Goal: Task Accomplishment & Management: Complete application form

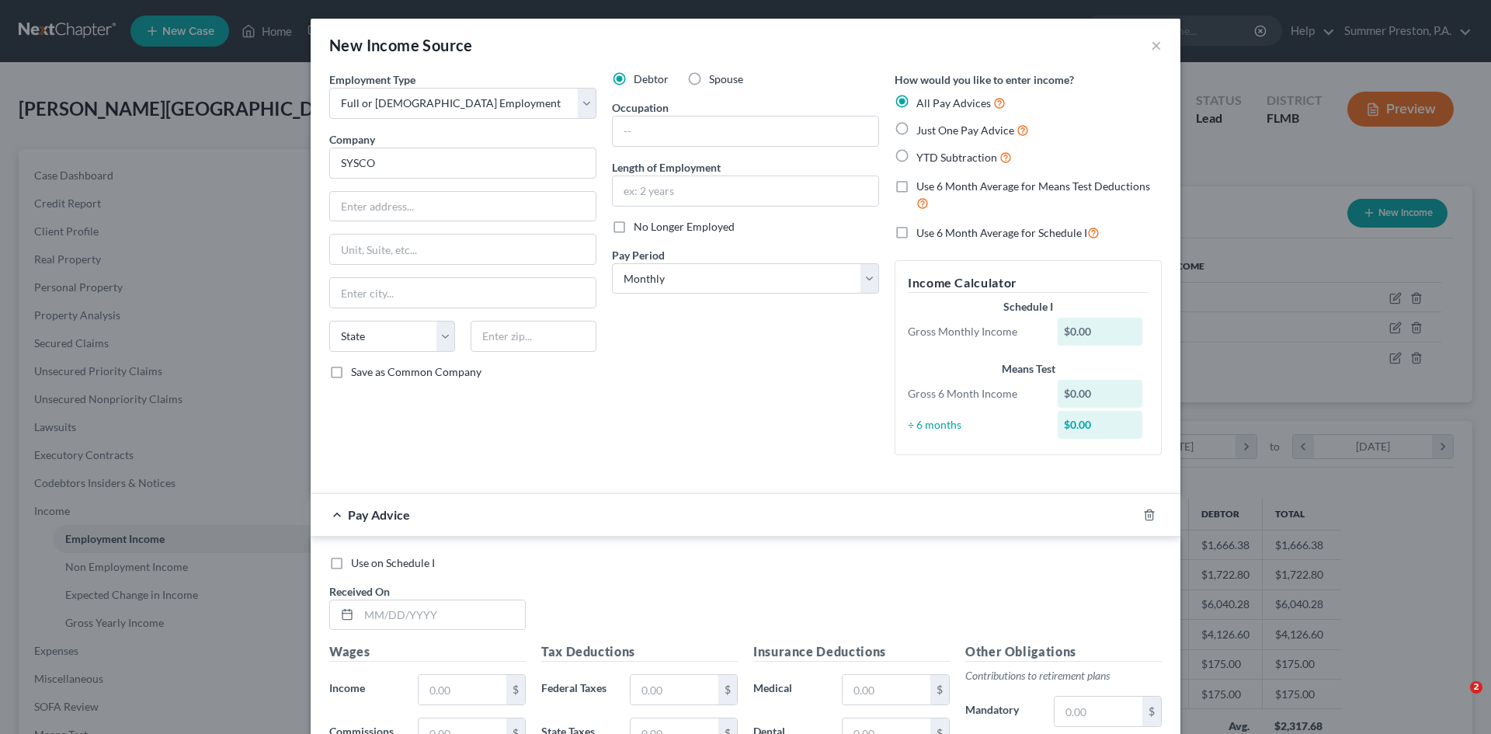
select select "0"
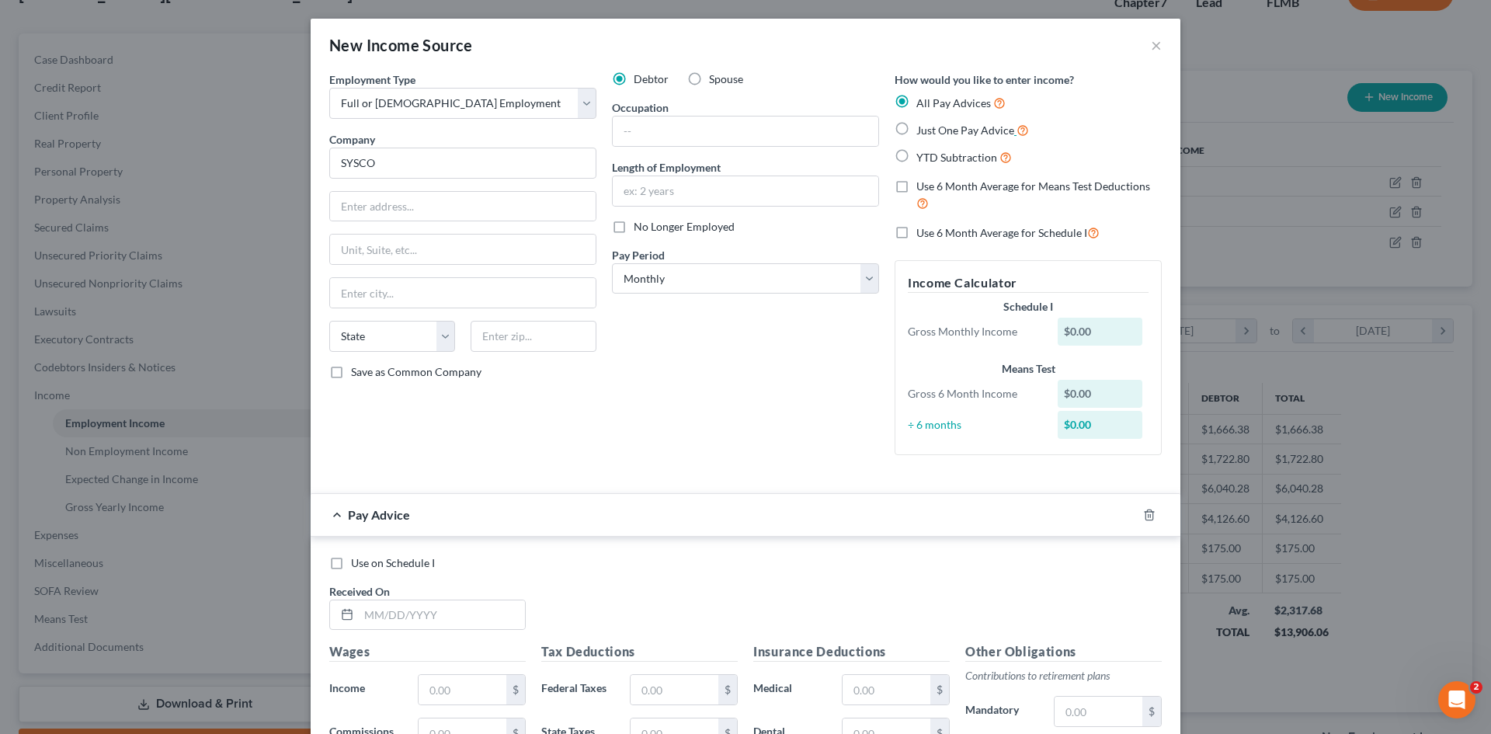
scroll to position [292, 616]
type input "SYSCO TAMPA BAY"
type input "[STREET_ADDRESS][PERSON_NAME]"
type input "BLDG 2"
type input "PLANT CITY"
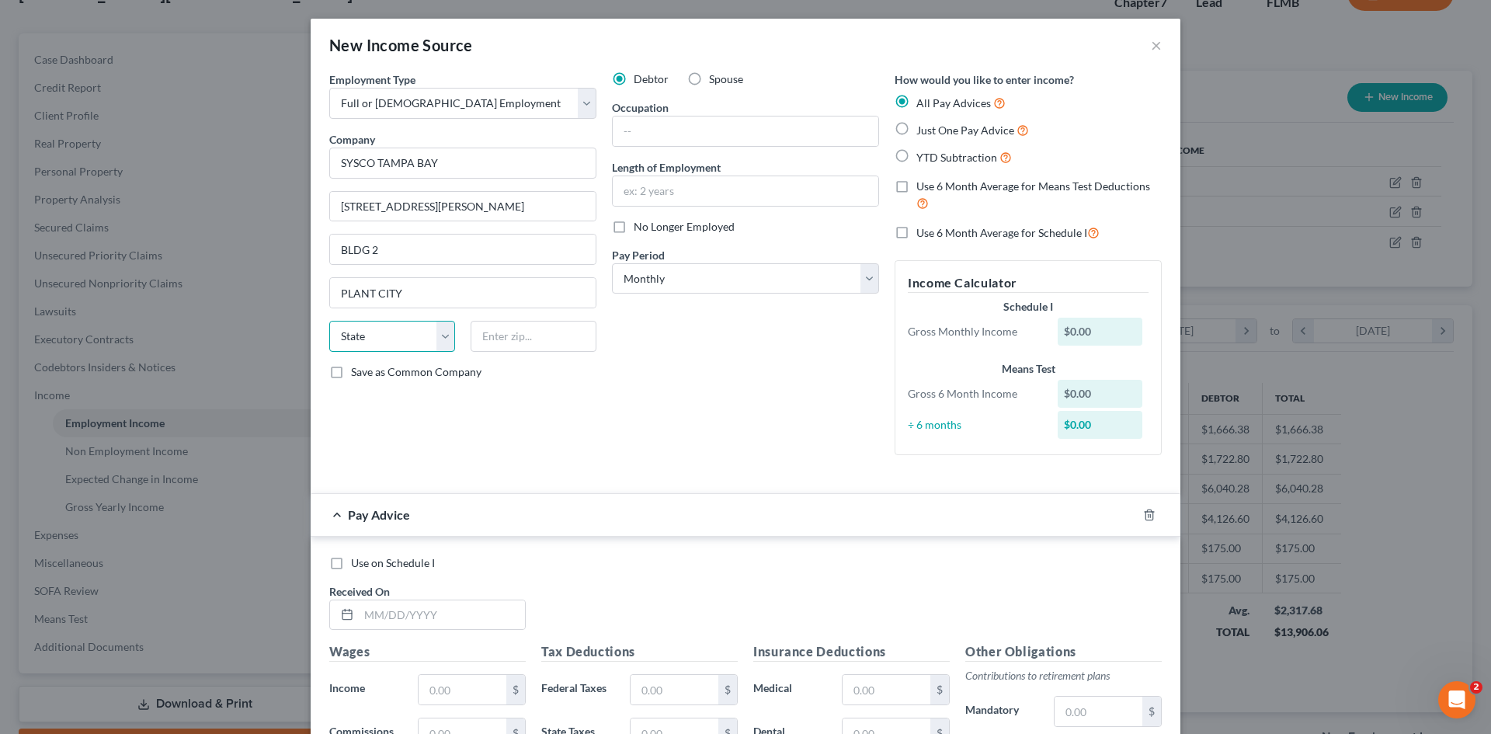
select select "9"
type input "33566"
type input "[GEOGRAPHIC_DATA]"
click at [351, 371] on label "Save as Common Company" at bounding box center [416, 372] width 130 height 16
click at [357, 371] on input "Save as Common Company" at bounding box center [362, 369] width 10 height 10
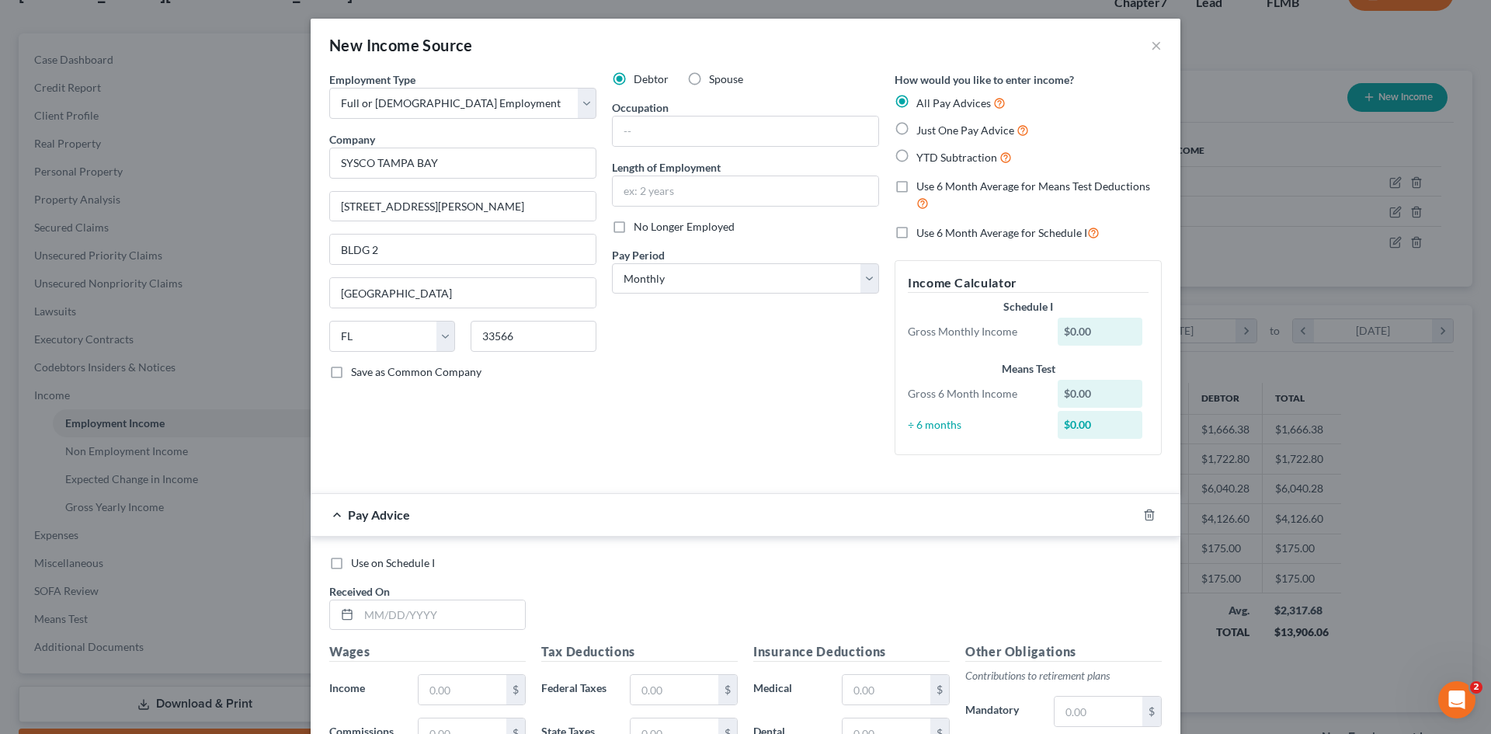
checkbox input "true"
click at [662, 130] on input "text" at bounding box center [746, 131] width 266 height 30
click at [737, 188] on input "text" at bounding box center [746, 191] width 266 height 30
type input "1 MONTH"
click at [864, 276] on select "Select Monthly Twice Monthly Every Other Week Weekly" at bounding box center [745, 278] width 267 height 31
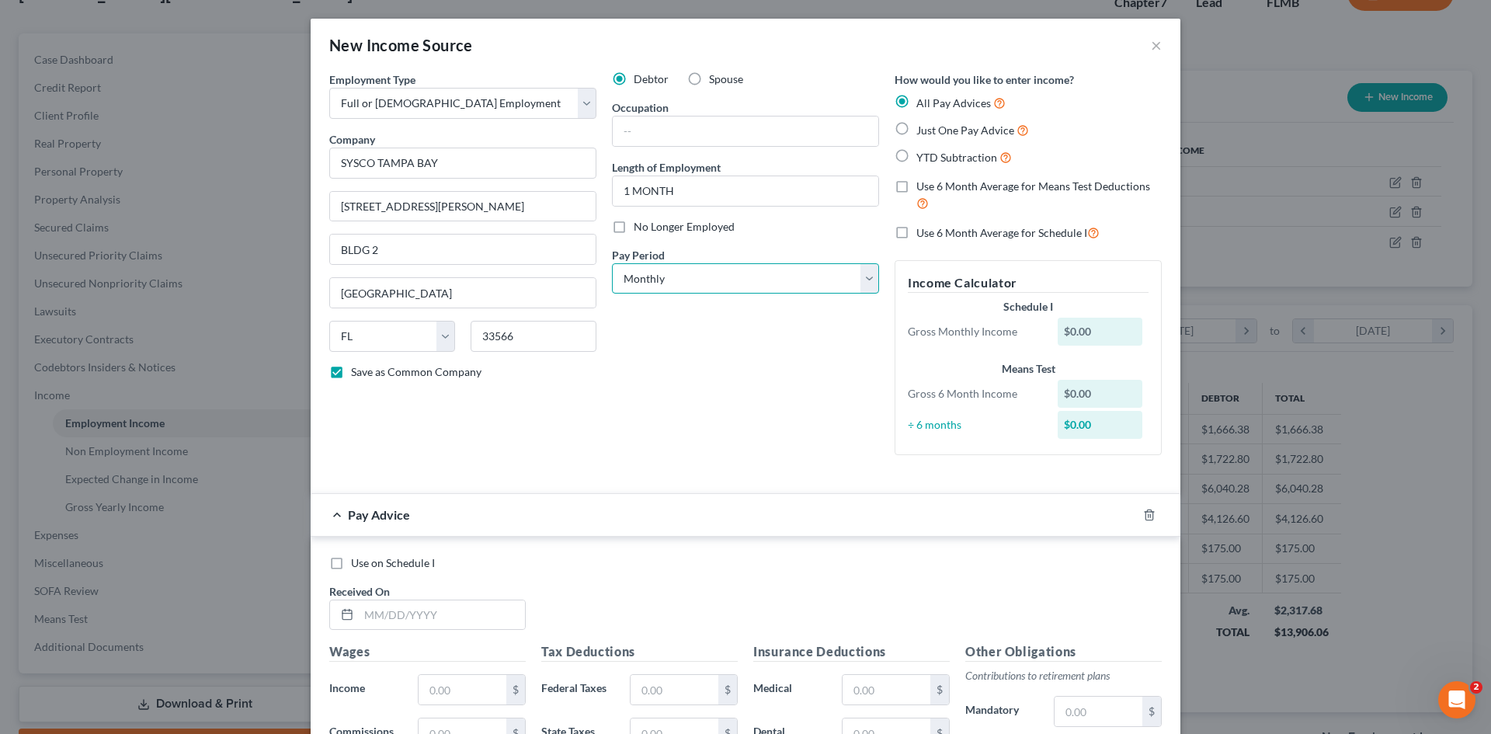
select select "2"
click at [612, 263] on select "Select Monthly Twice Monthly Every Other Week Weekly" at bounding box center [745, 278] width 267 height 31
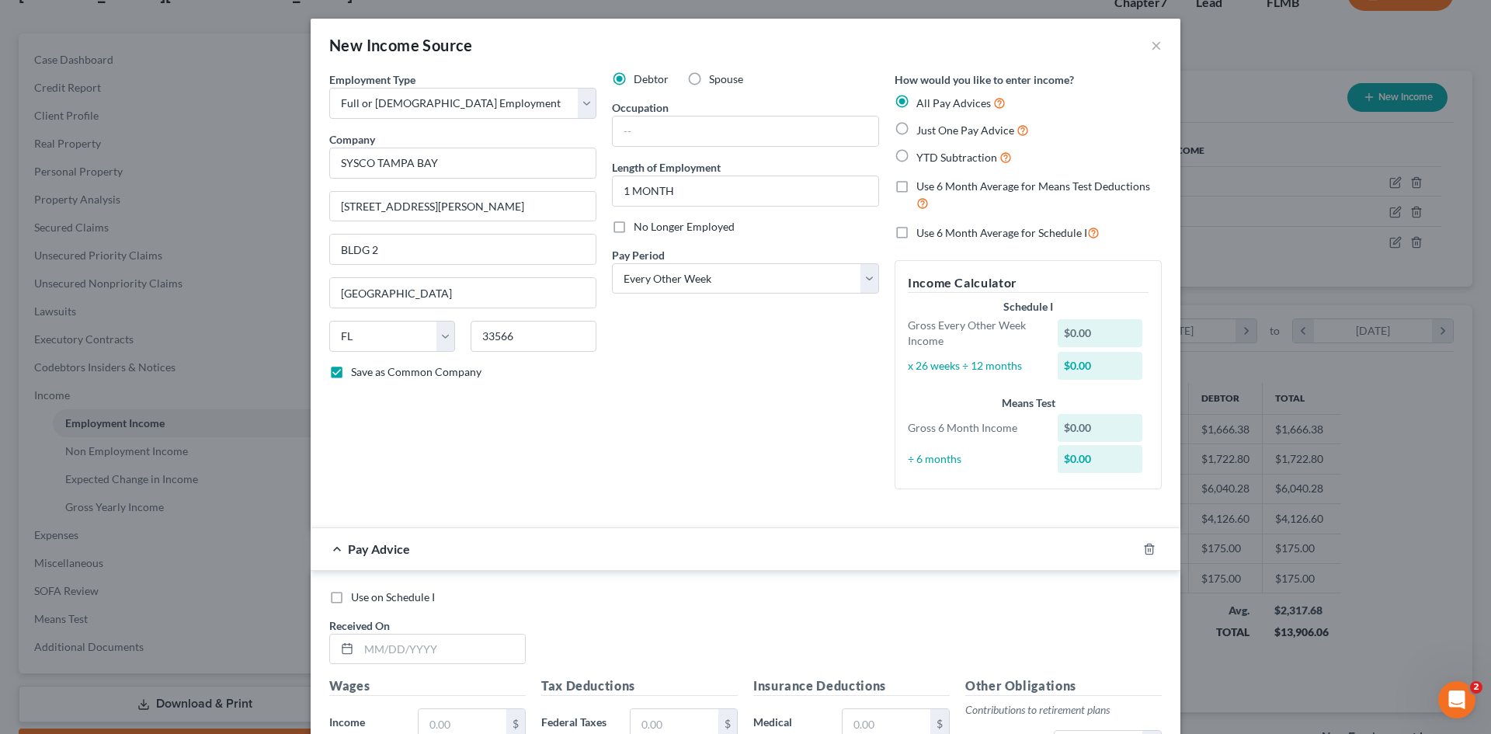
click at [916, 155] on label "YTD Subtraction" at bounding box center [964, 157] width 96 height 18
click at [923, 155] on input "YTD Subtraction" at bounding box center [928, 153] width 10 height 10
radio input "true"
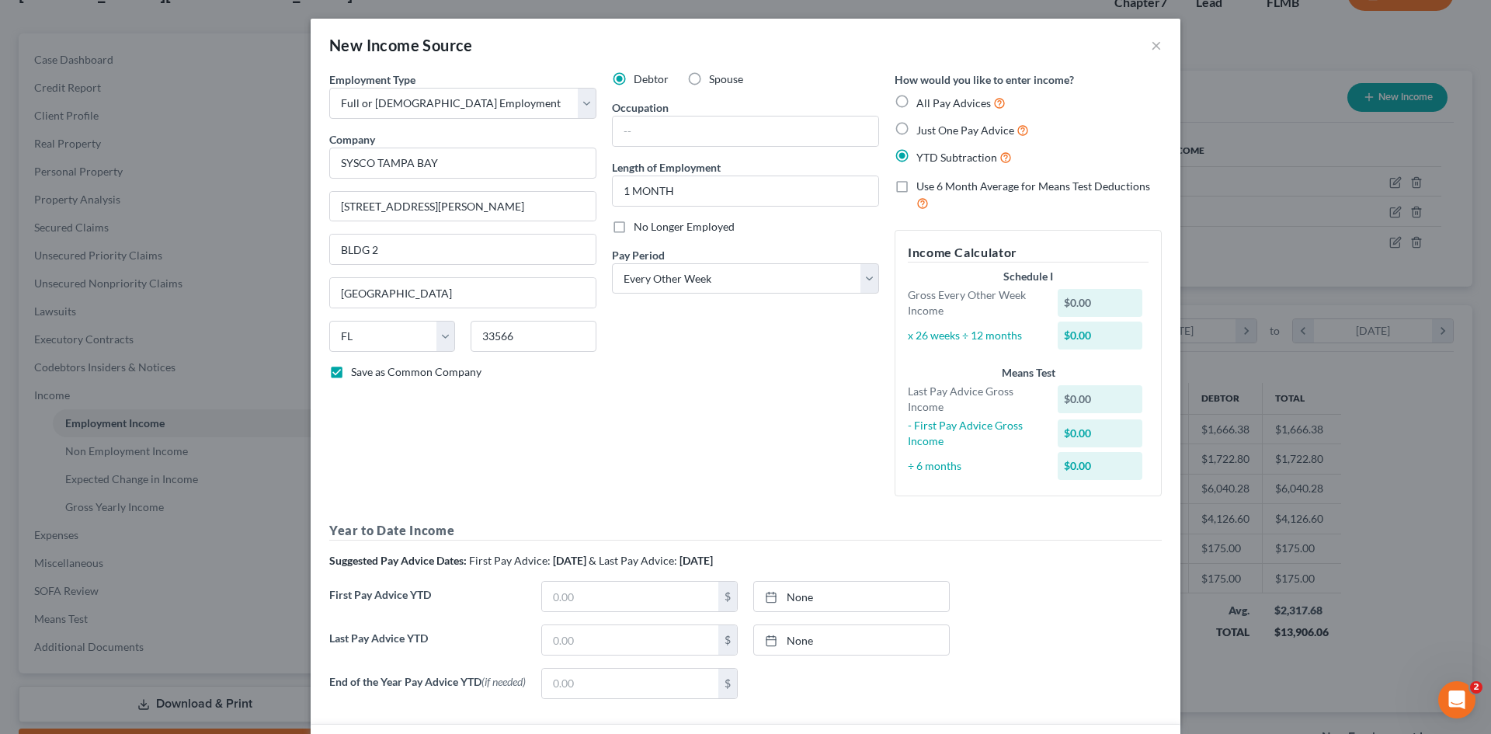
click at [916, 128] on label "Just One Pay Advice" at bounding box center [972, 130] width 113 height 18
click at [923, 128] on input "Just One Pay Advice" at bounding box center [928, 126] width 10 height 10
radio input "true"
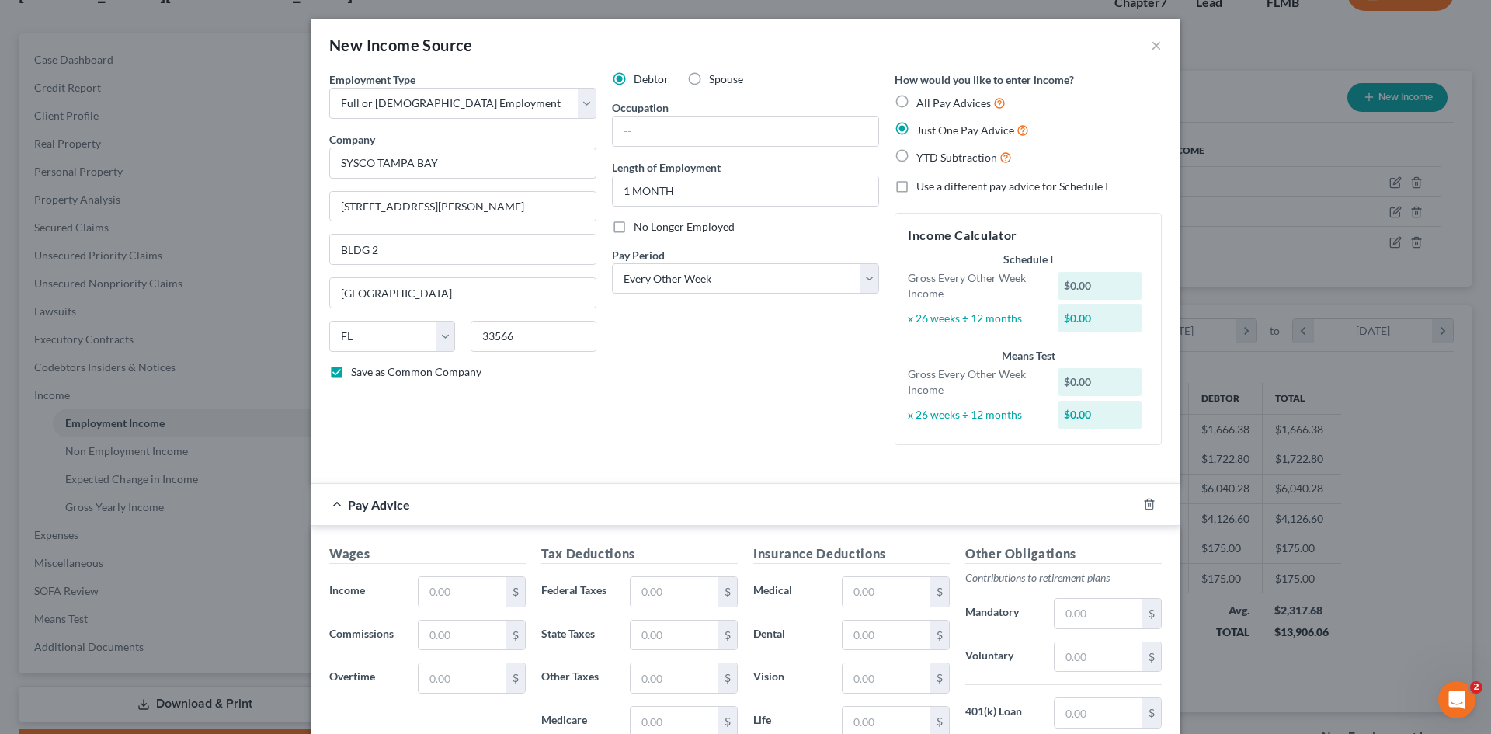
click at [916, 99] on label "All Pay Advices" at bounding box center [960, 103] width 89 height 18
click at [923, 99] on input "All Pay Advices" at bounding box center [928, 99] width 10 height 10
radio input "true"
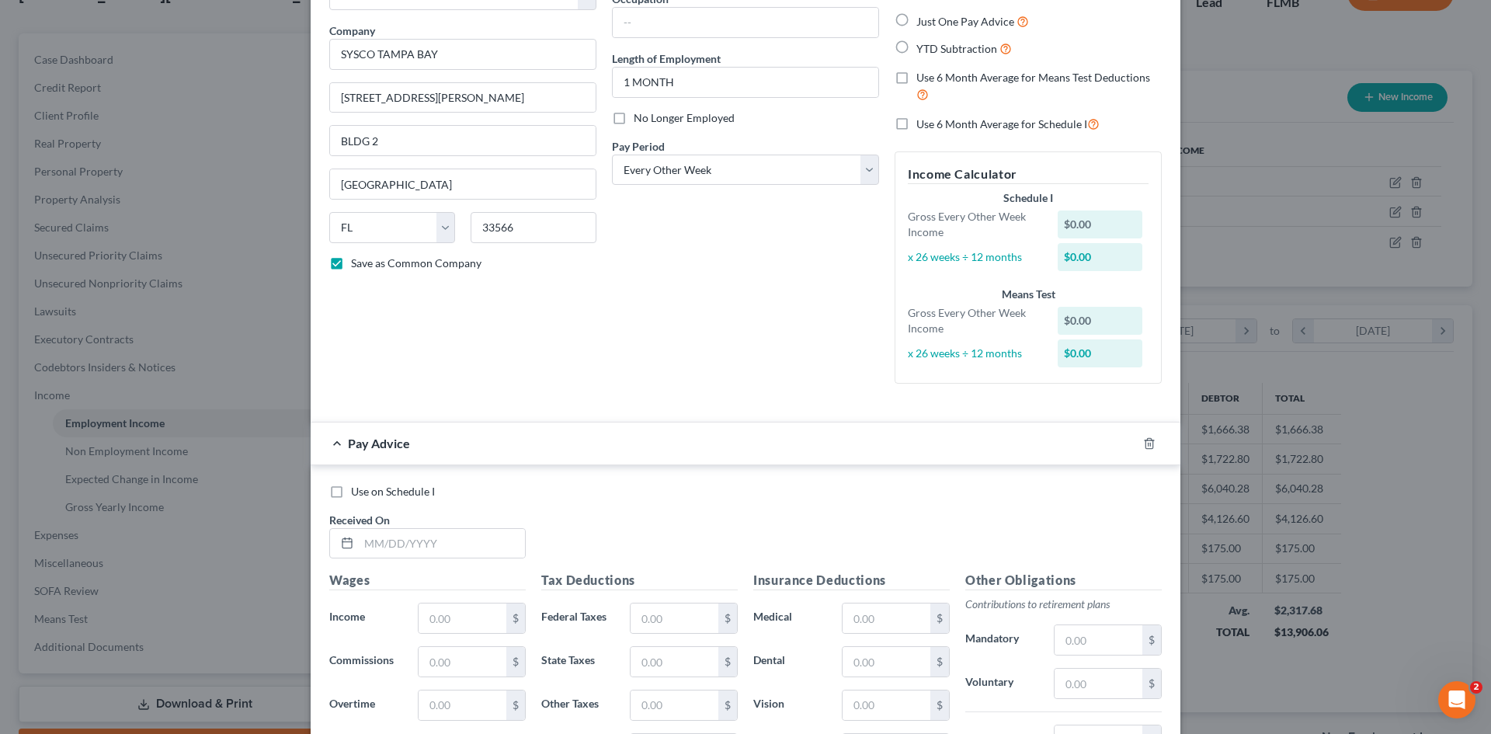
scroll to position [178, 0]
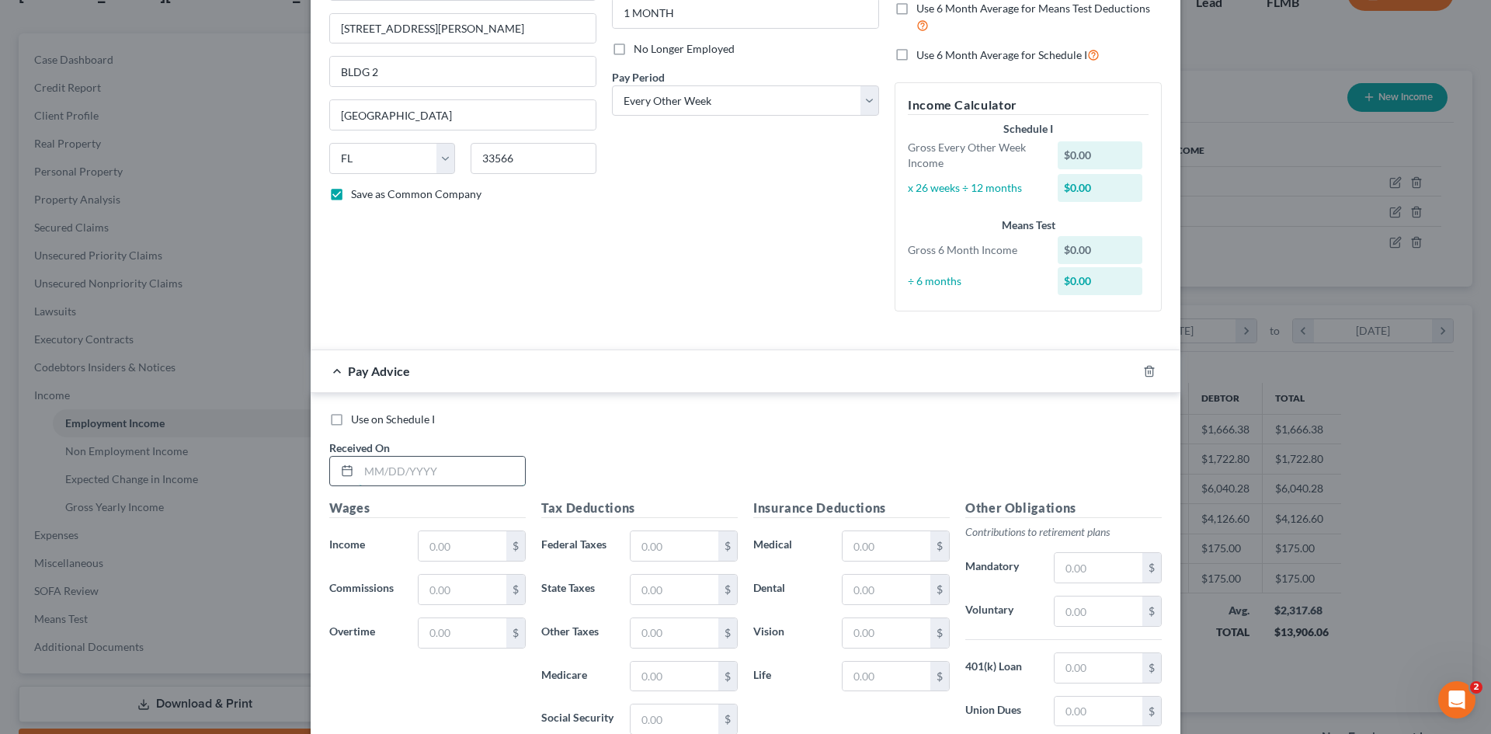
click at [461, 468] on input "text" at bounding box center [442, 472] width 166 height 30
type input "[DATE]"
click at [474, 549] on input "text" at bounding box center [463, 546] width 88 height 30
type input "376.31"
click at [673, 552] on input "text" at bounding box center [675, 546] width 88 height 30
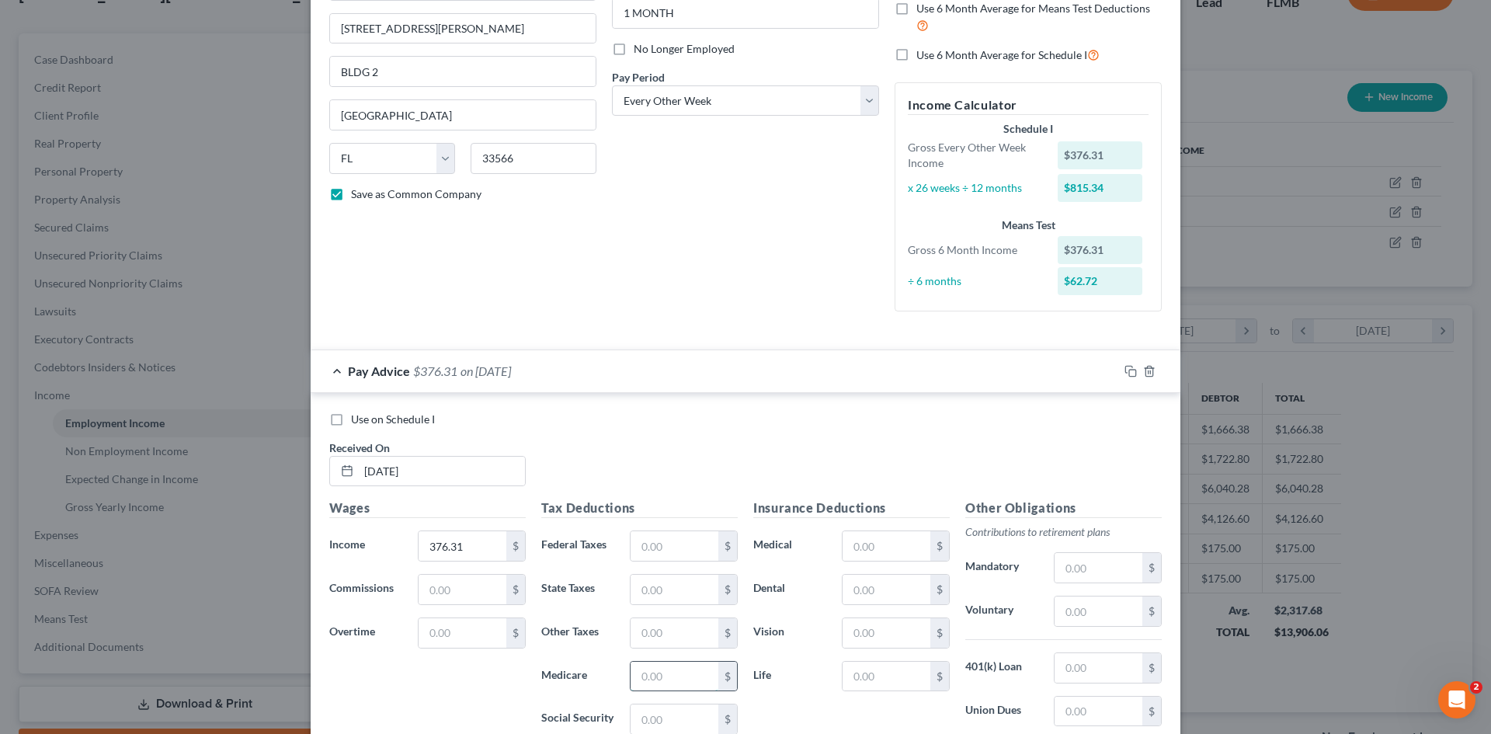
click at [631, 674] on input "text" at bounding box center [675, 677] width 88 height 30
click at [643, 718] on input "text" at bounding box center [675, 719] width 88 height 30
type input "23.33"
click at [694, 669] on input "text" at bounding box center [675, 677] width 88 height 30
type input "5.46"
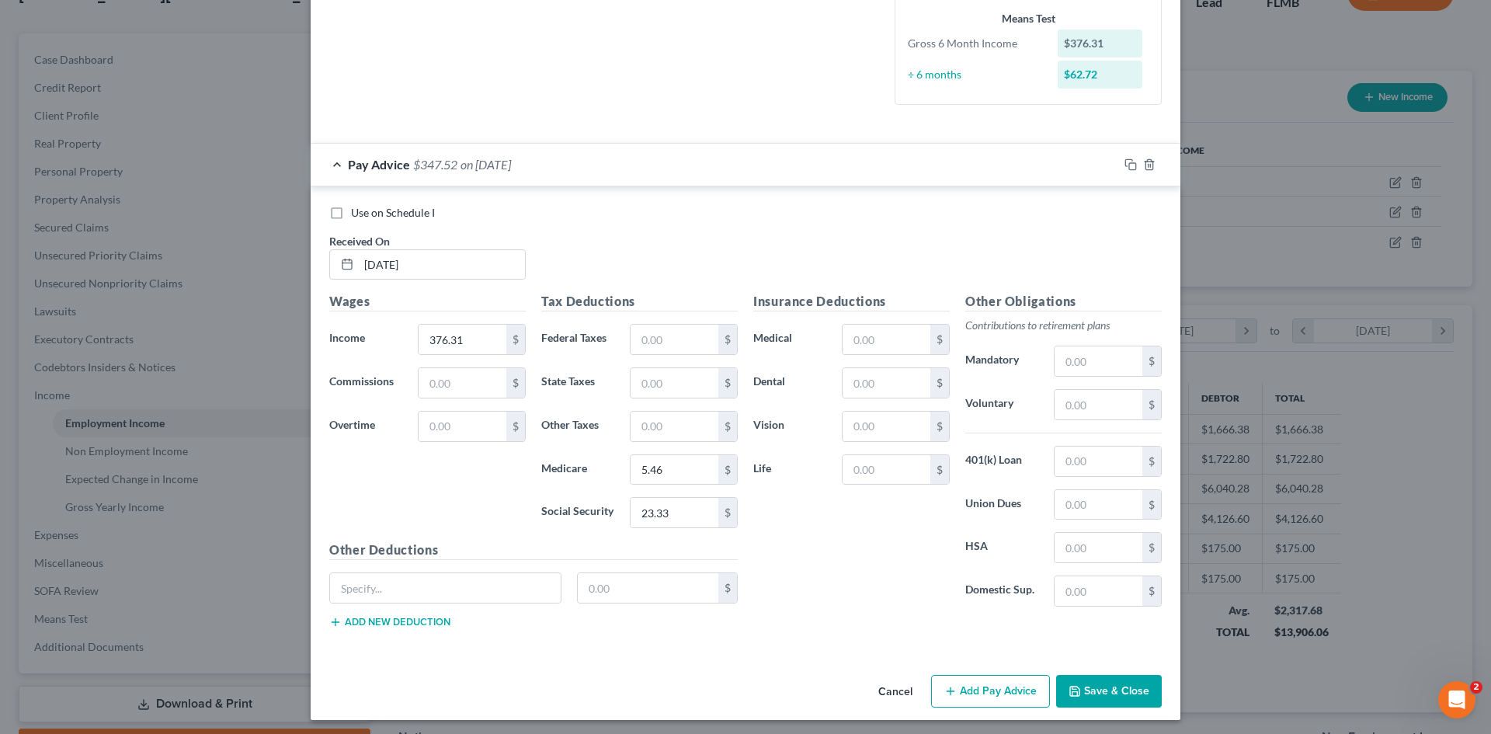
scroll to position [389, 0]
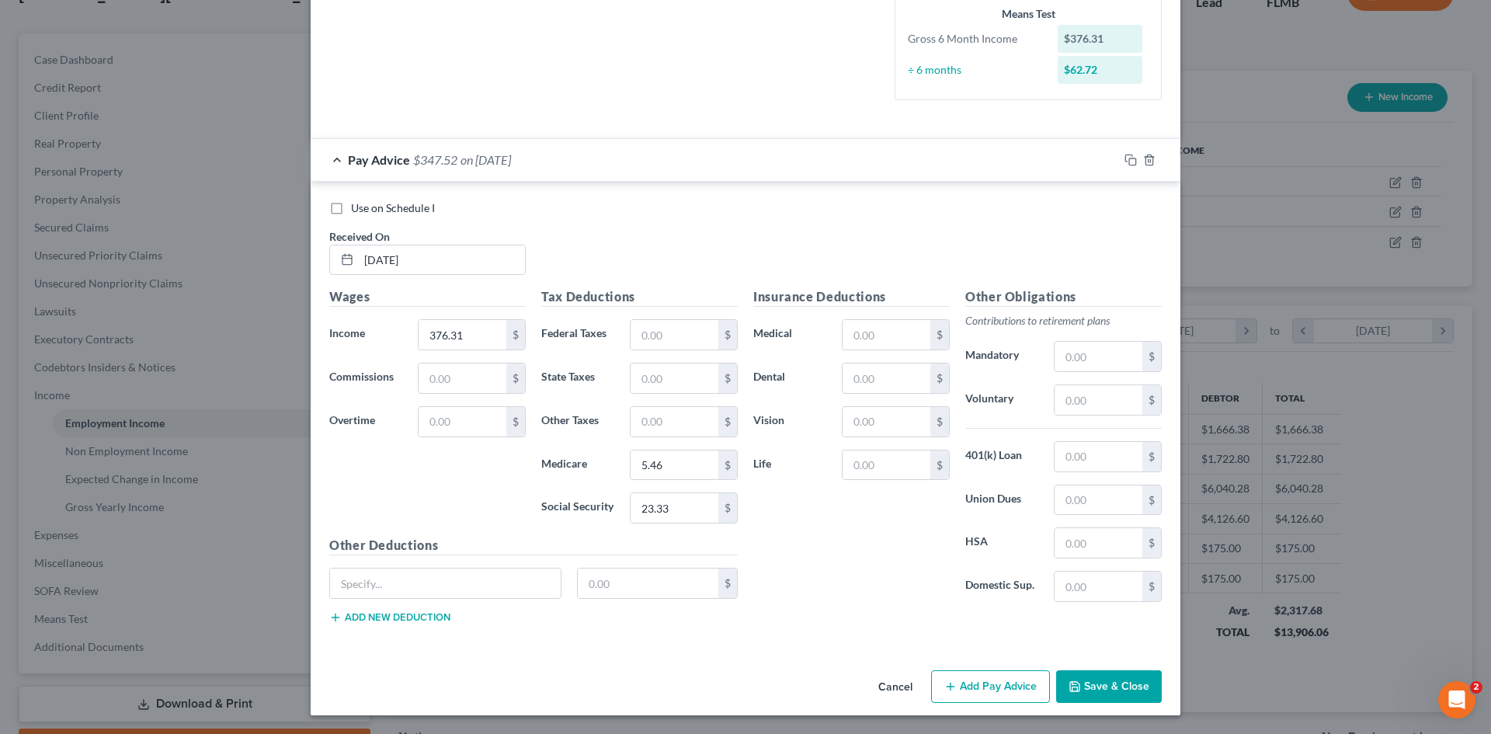
click at [989, 690] on button "Add Pay Advice" at bounding box center [990, 686] width 119 height 33
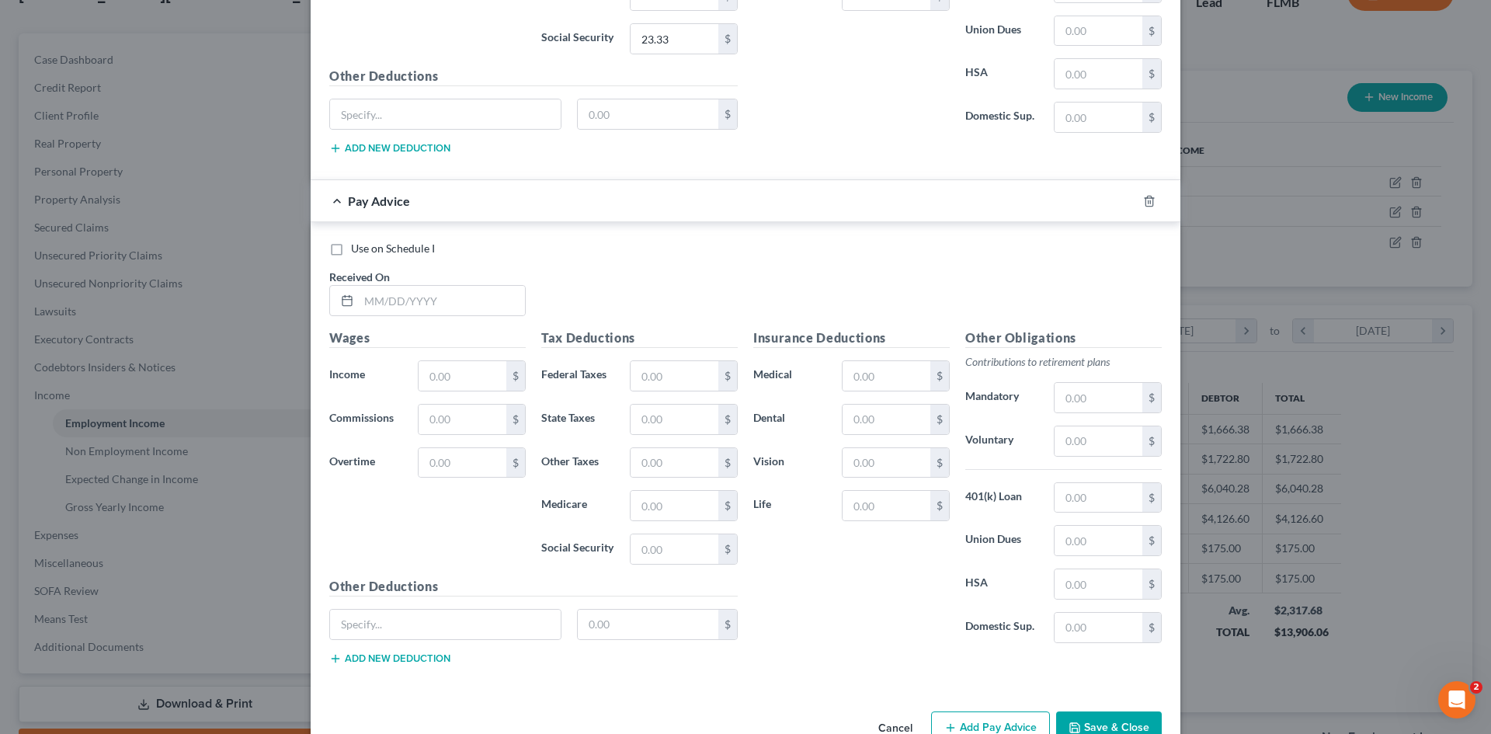
scroll to position [857, 0]
click at [443, 302] on input "text" at bounding box center [442, 302] width 166 height 30
type input "[DATE]"
click at [465, 379] on input "text" at bounding box center [463, 378] width 88 height 30
type input "1,082.45"
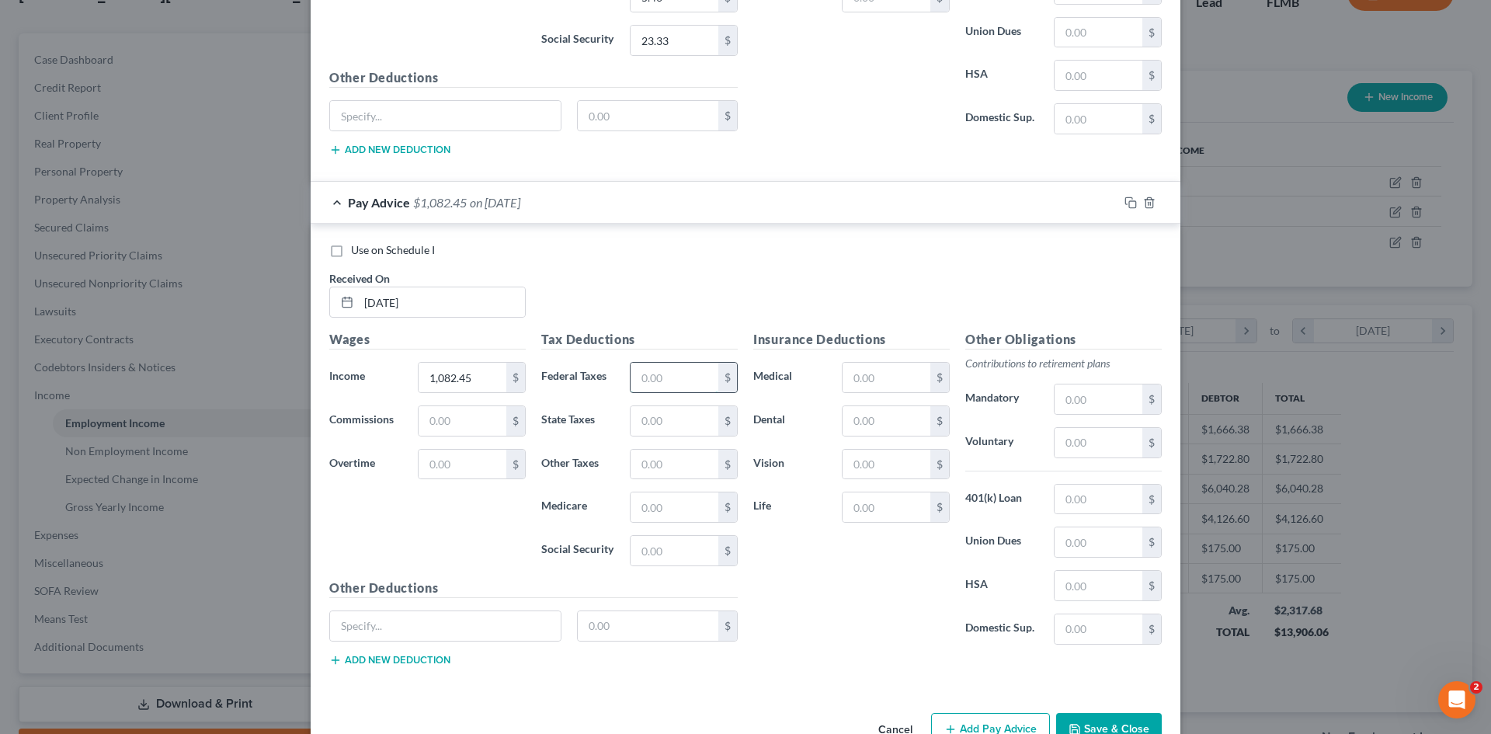
click at [680, 381] on input "text" at bounding box center [675, 378] width 88 height 30
click at [675, 553] on input "text" at bounding box center [675, 551] width 88 height 30
type input "67.11"
click at [675, 500] on input "text" at bounding box center [675, 507] width 88 height 30
click at [673, 506] on input "text" at bounding box center [675, 507] width 88 height 30
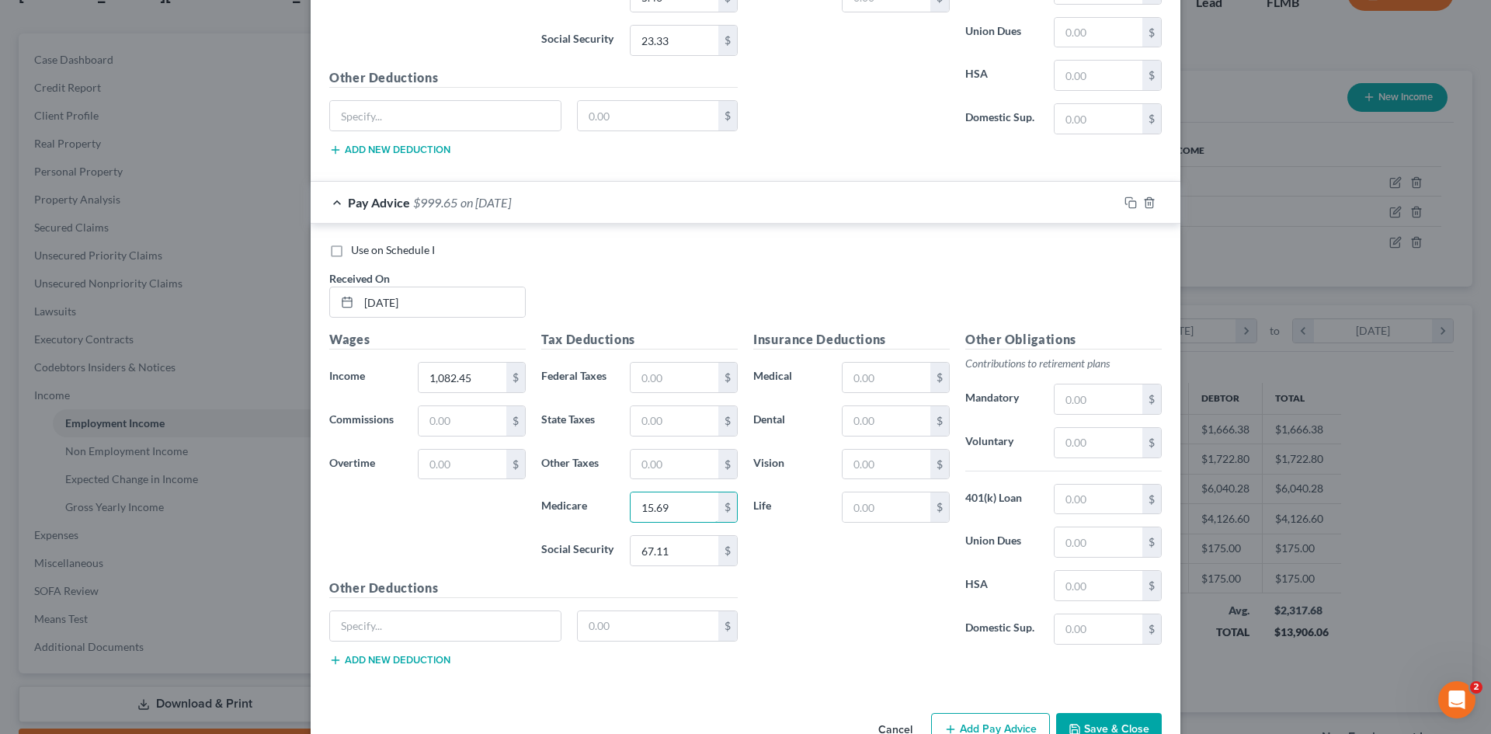
type input "15.69"
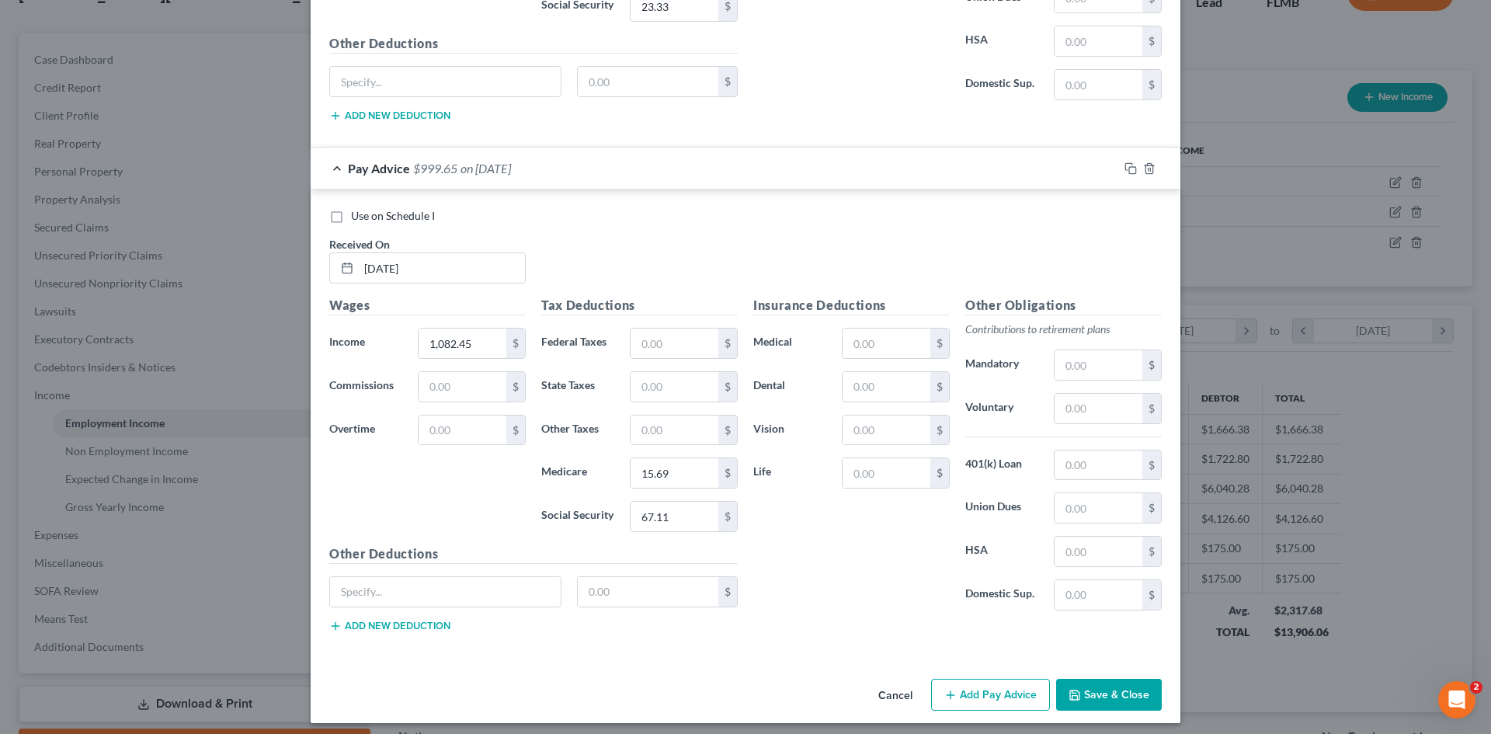
scroll to position [899, 0]
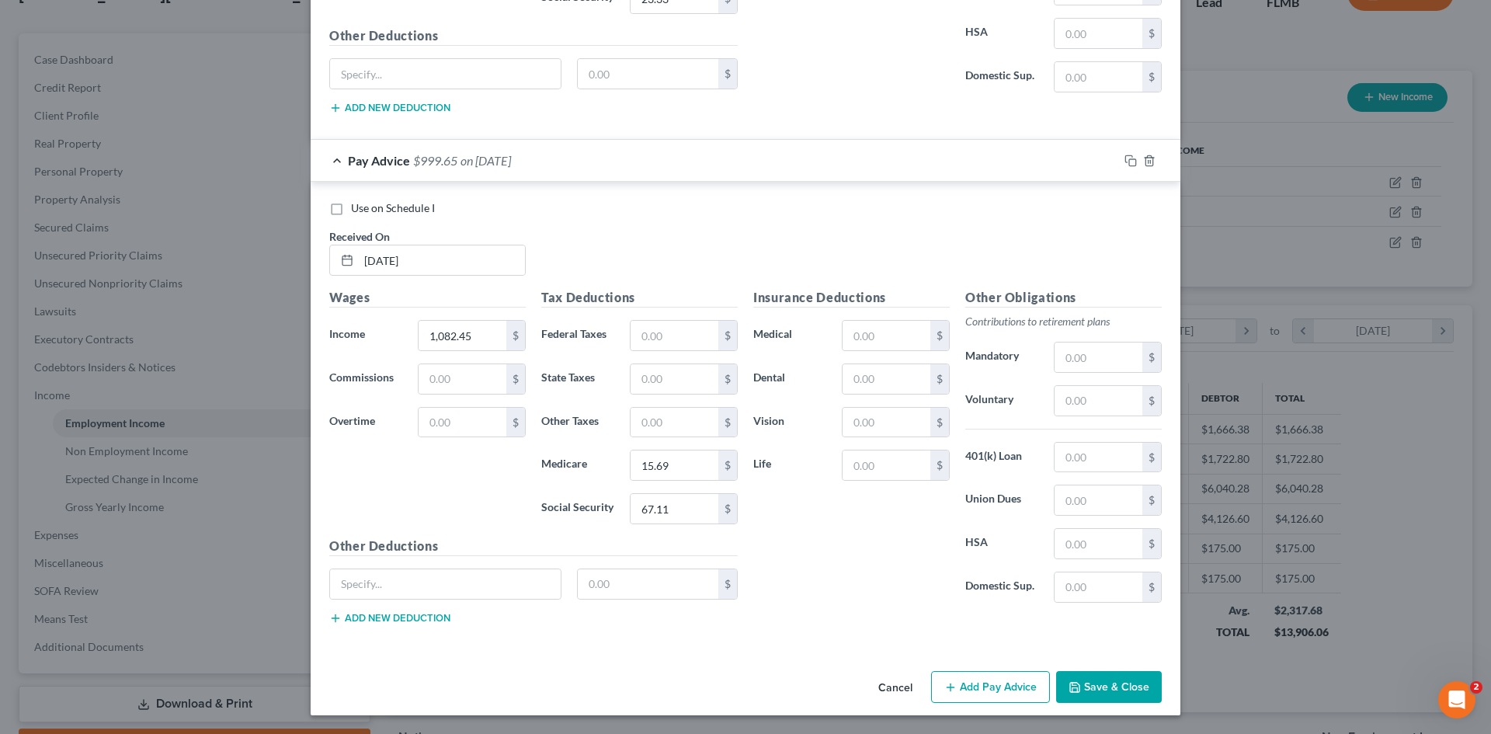
click at [987, 686] on button "Add Pay Advice" at bounding box center [990, 687] width 119 height 33
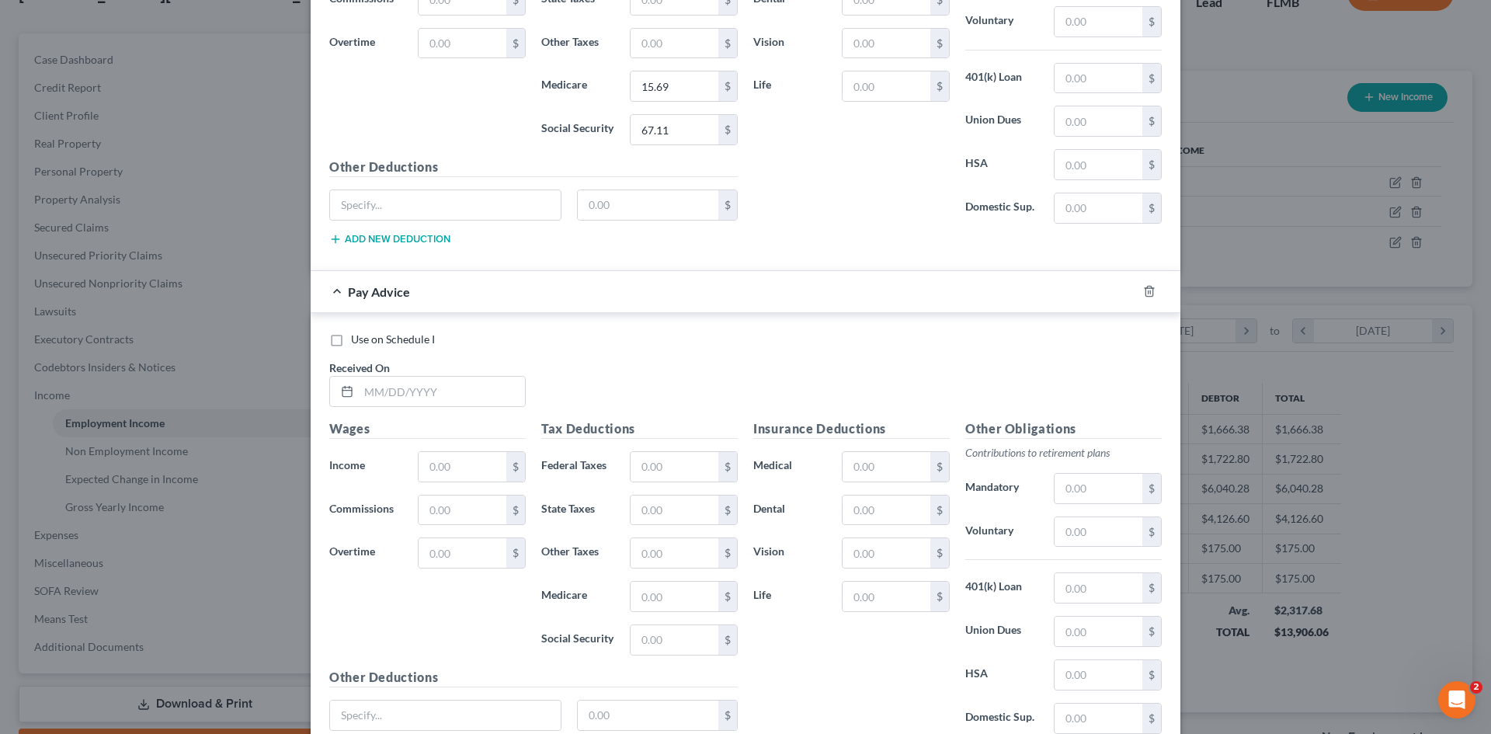
scroll to position [1409, 0]
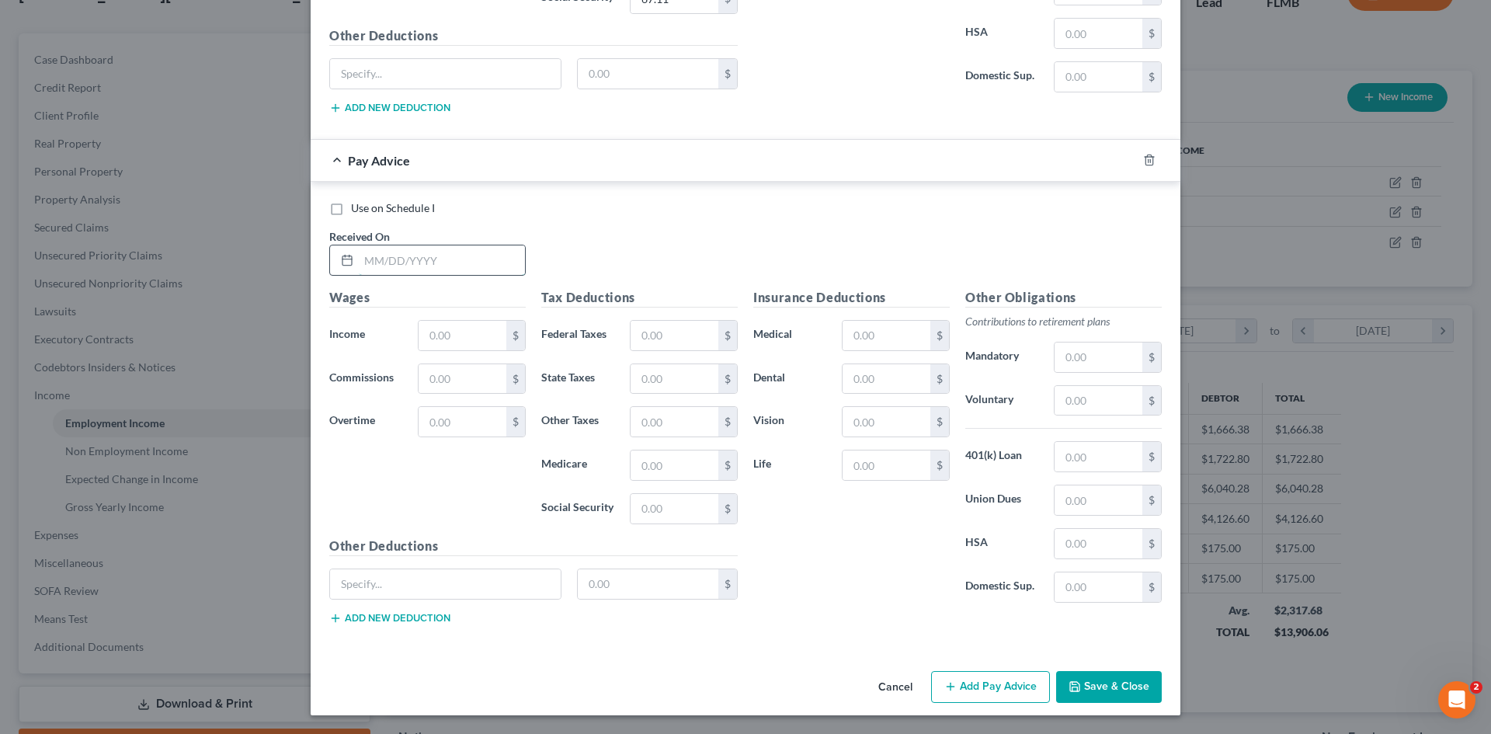
click at [457, 264] on input "text" at bounding box center [442, 260] width 166 height 30
type input "[DATE]"
drag, startPoint x: 455, startPoint y: 337, endPoint x: 390, endPoint y: 338, distance: 65.2
click at [452, 338] on input "text" at bounding box center [463, 336] width 88 height 30
type input "1,213.89"
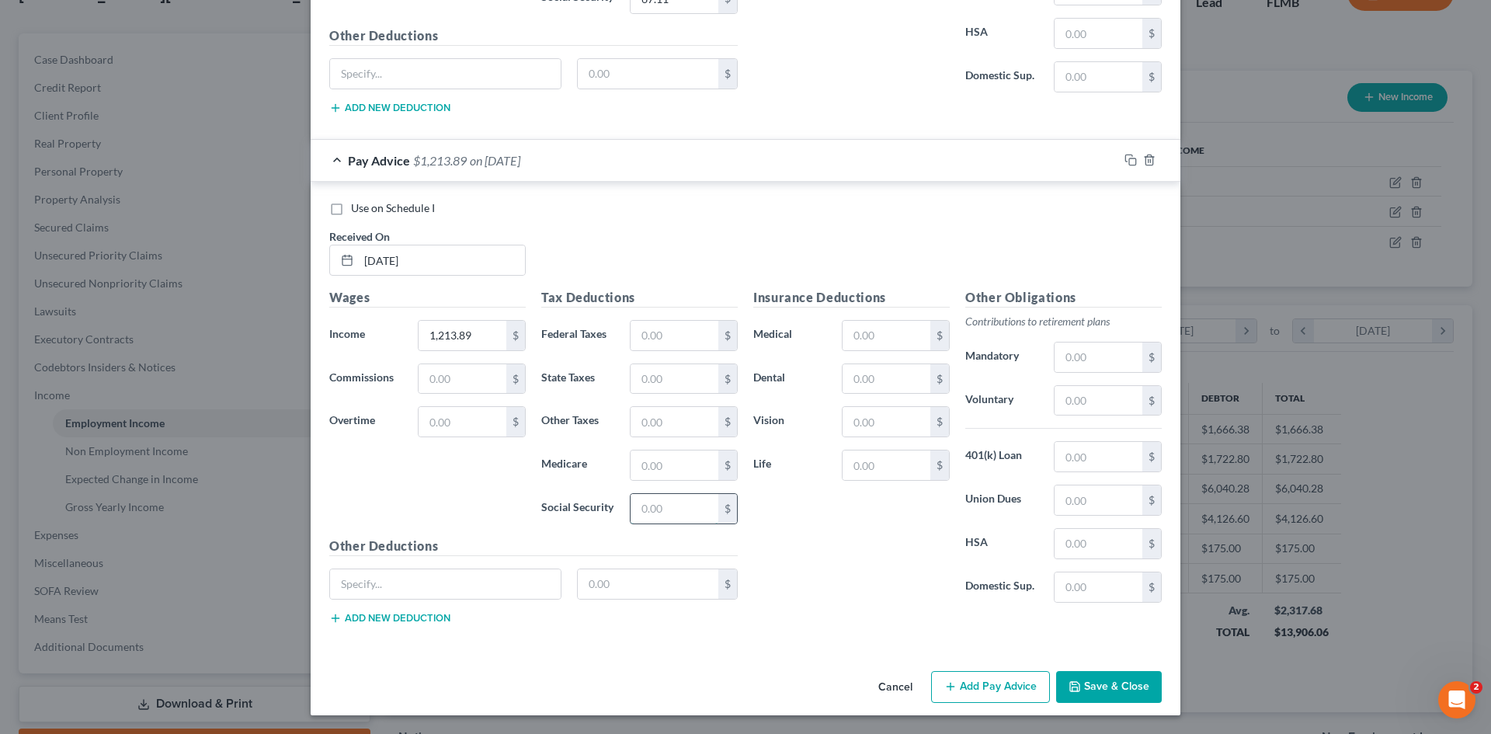
click at [680, 517] on input "text" at bounding box center [675, 509] width 88 height 30
type input "17.26"
click at [674, 465] on input "text" at bounding box center [675, 465] width 88 height 30
type input "17.60"
click at [645, 506] on input "17.26" at bounding box center [675, 509] width 88 height 30
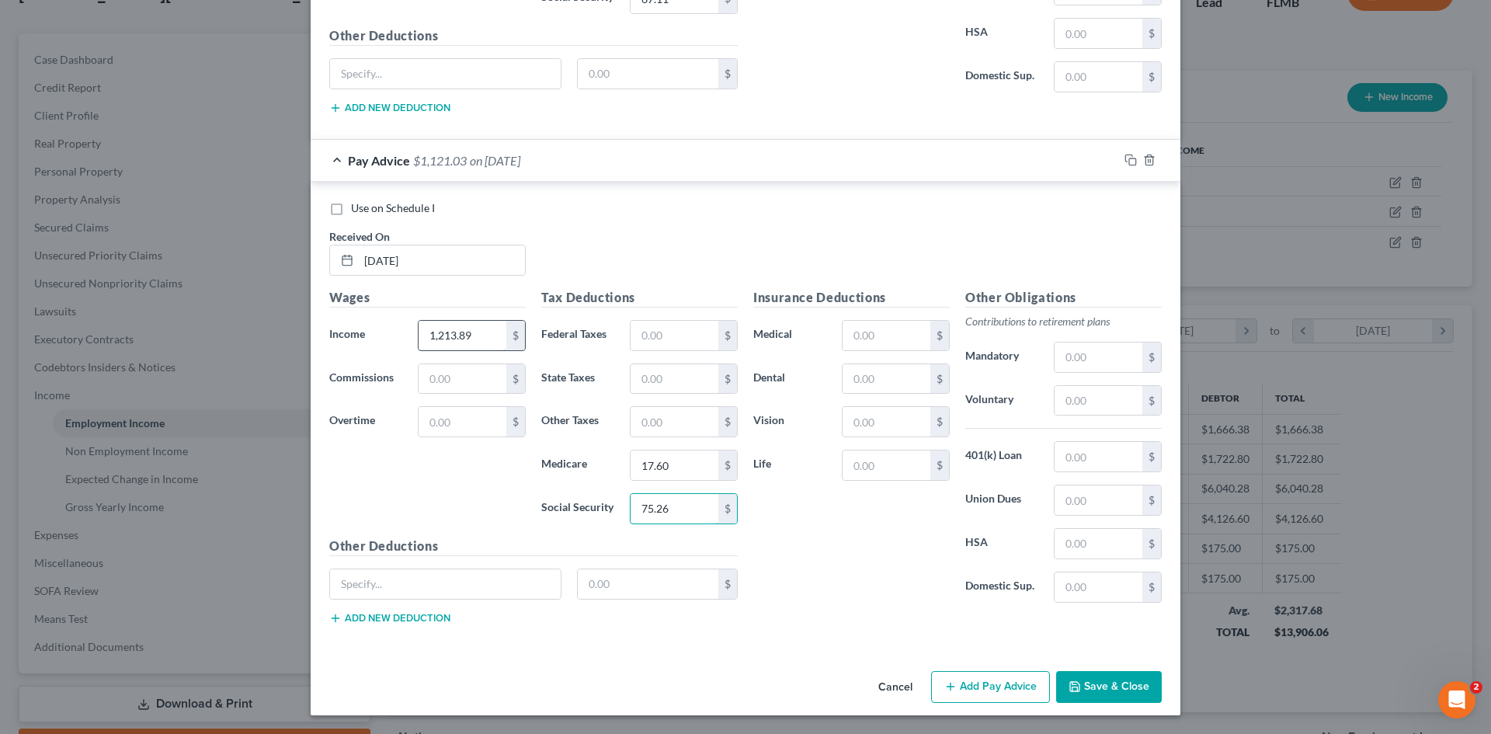
type input "75.26"
type input "3,832.45"
click at [693, 343] on input "text" at bounding box center [675, 336] width 88 height 30
type input "237.62"
click at [676, 504] on input "75.26" at bounding box center [675, 509] width 88 height 30
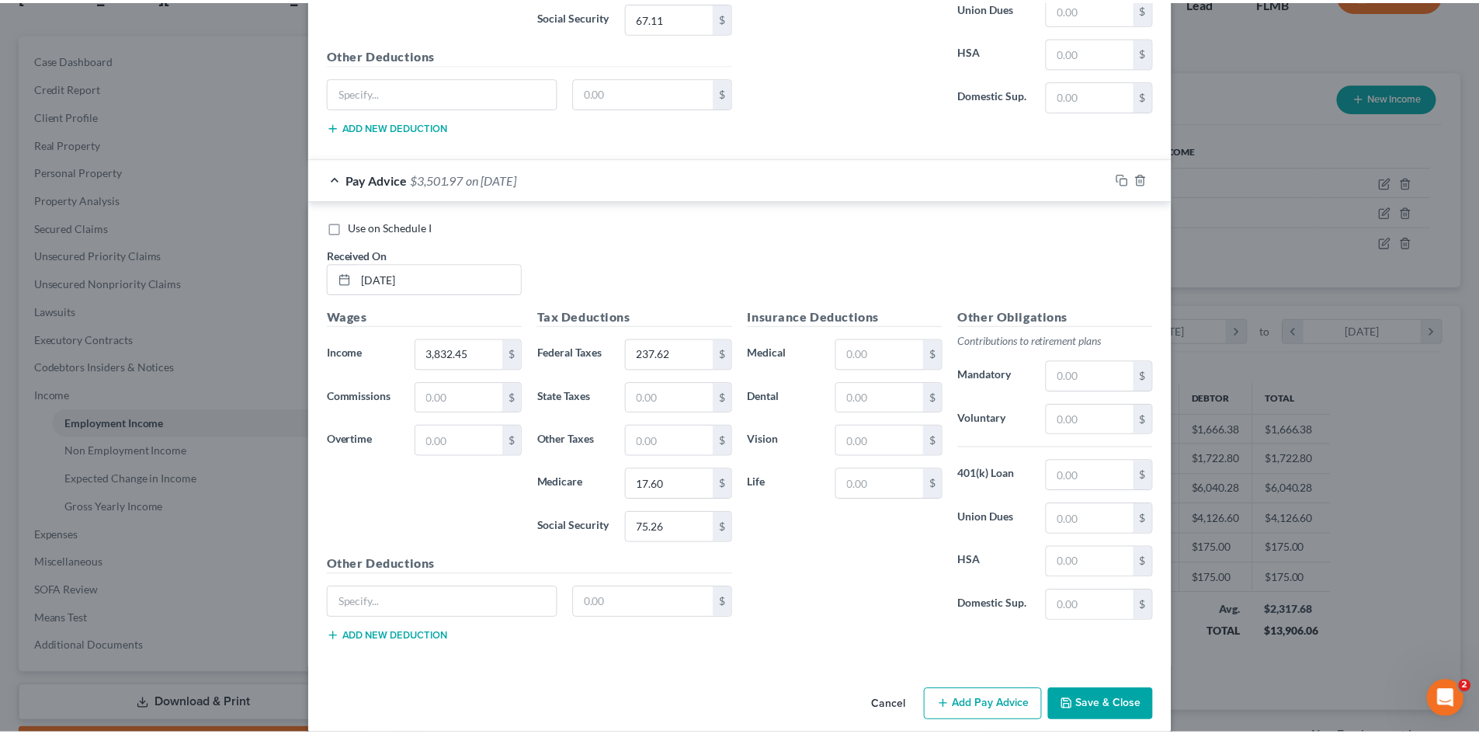
scroll to position [1395, 0]
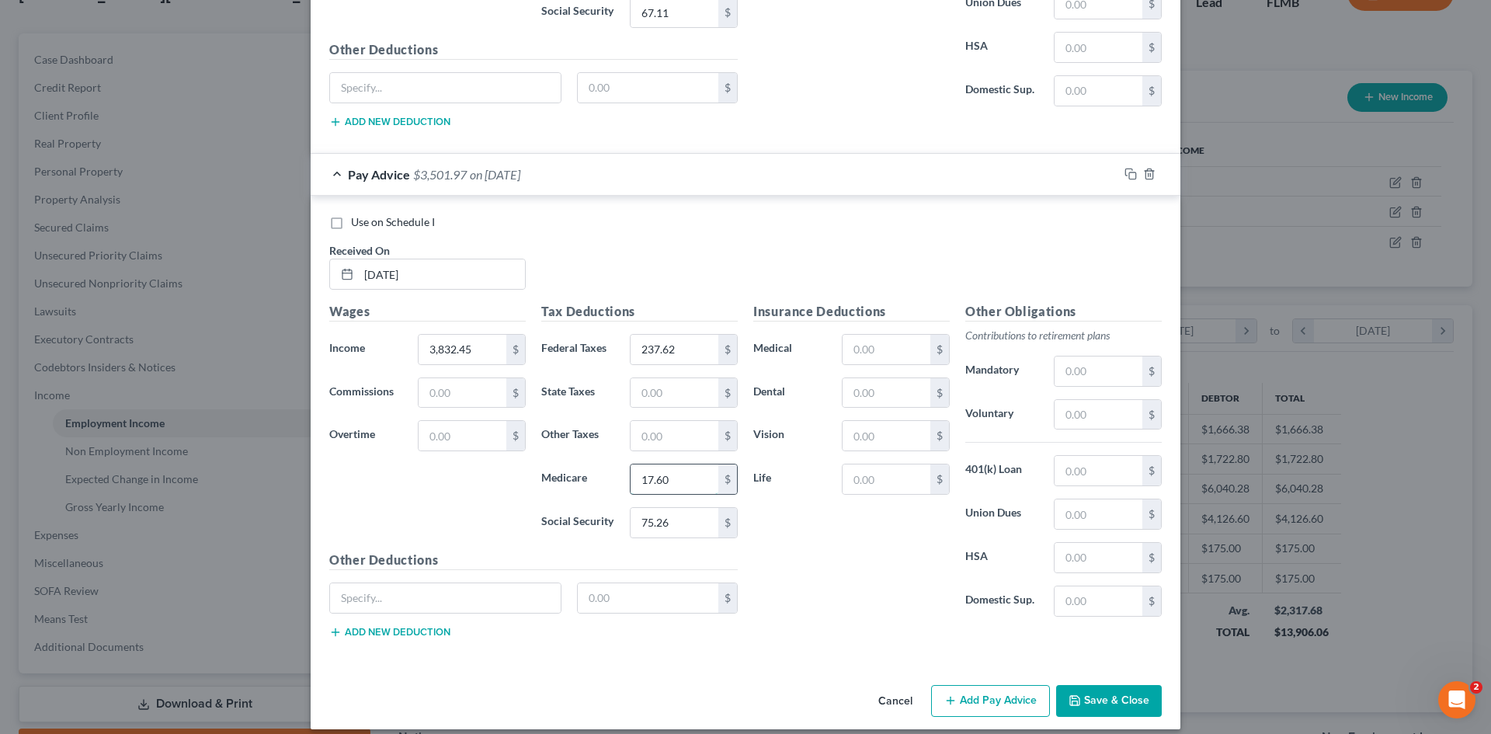
click at [682, 483] on input "17.60" at bounding box center [675, 479] width 88 height 30
type input "55.57"
click at [696, 523] on input "75.26" at bounding box center [675, 523] width 88 height 30
type input "237.62"
click at [1107, 703] on button "Save & Close" at bounding box center [1109, 701] width 106 height 33
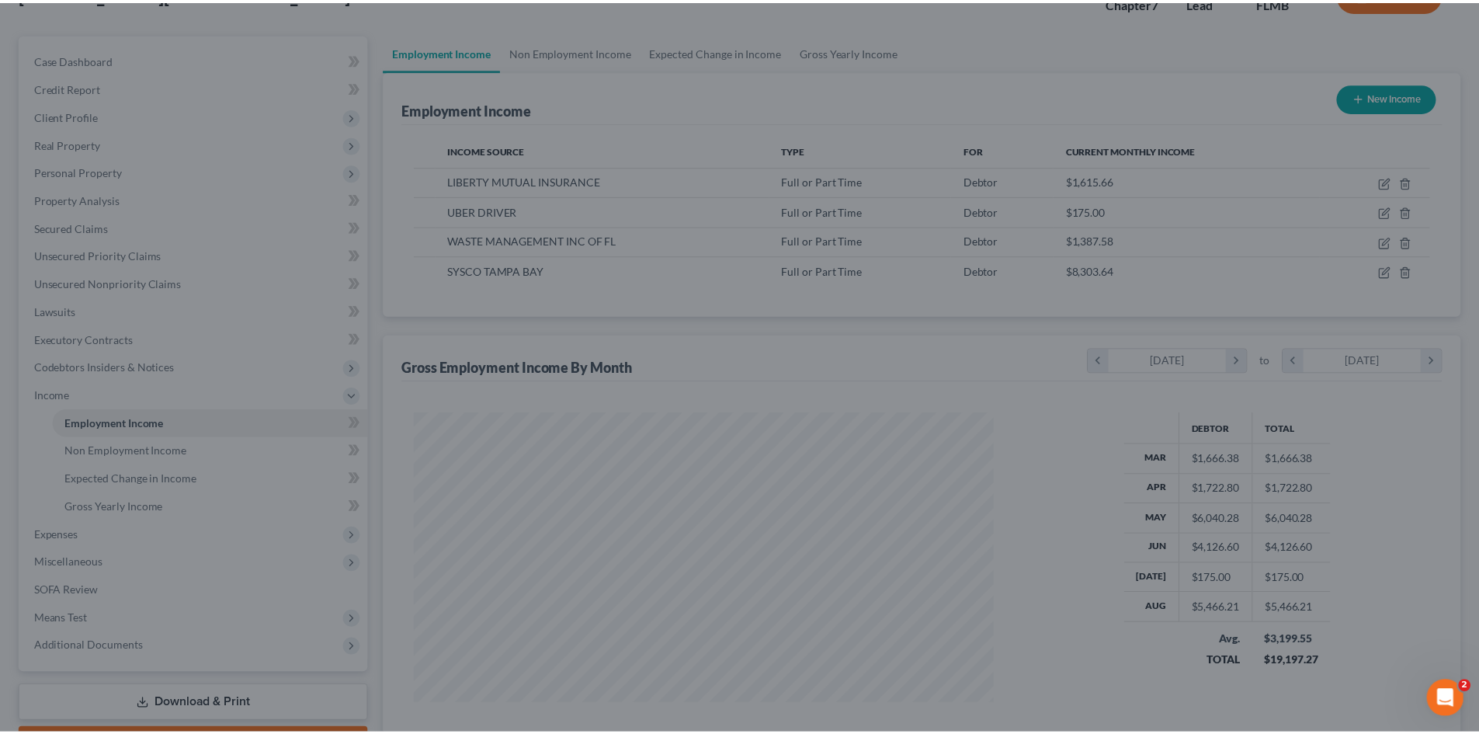
scroll to position [776348, 776027]
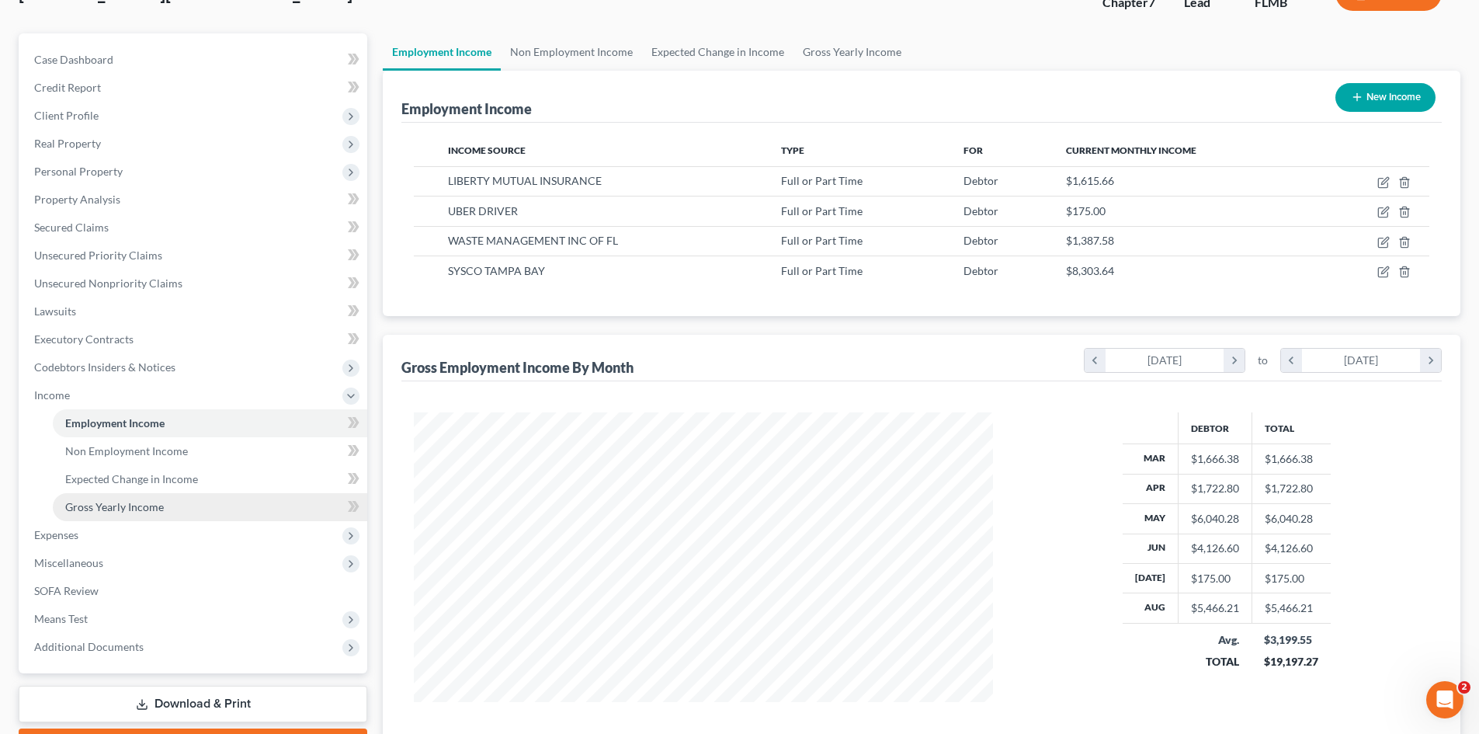
click at [146, 502] on span "Gross Yearly Income" at bounding box center [114, 506] width 99 height 13
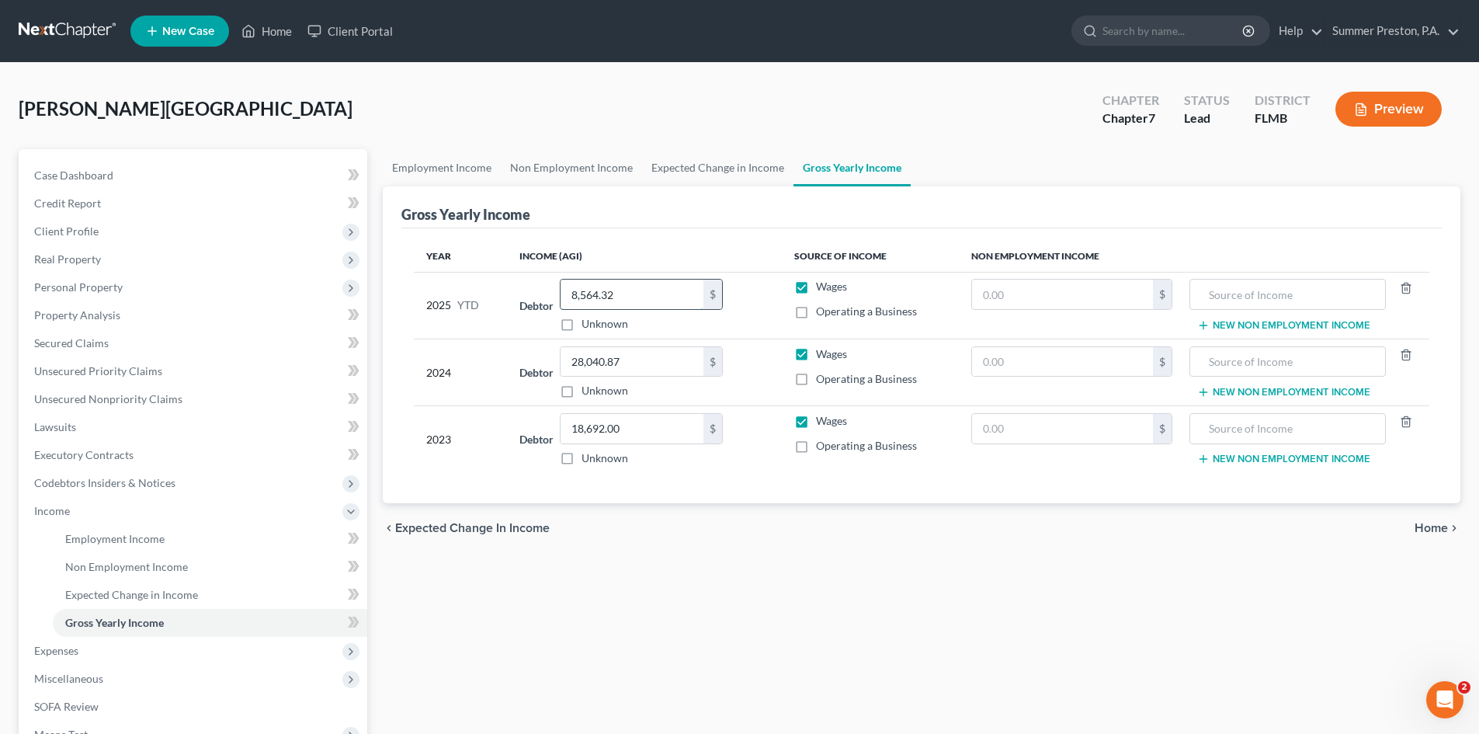
click at [654, 297] on input "8,564.32" at bounding box center [632, 295] width 143 height 30
type input "13,855.53"
click at [65, 652] on span "Expenses" at bounding box center [56, 650] width 44 height 13
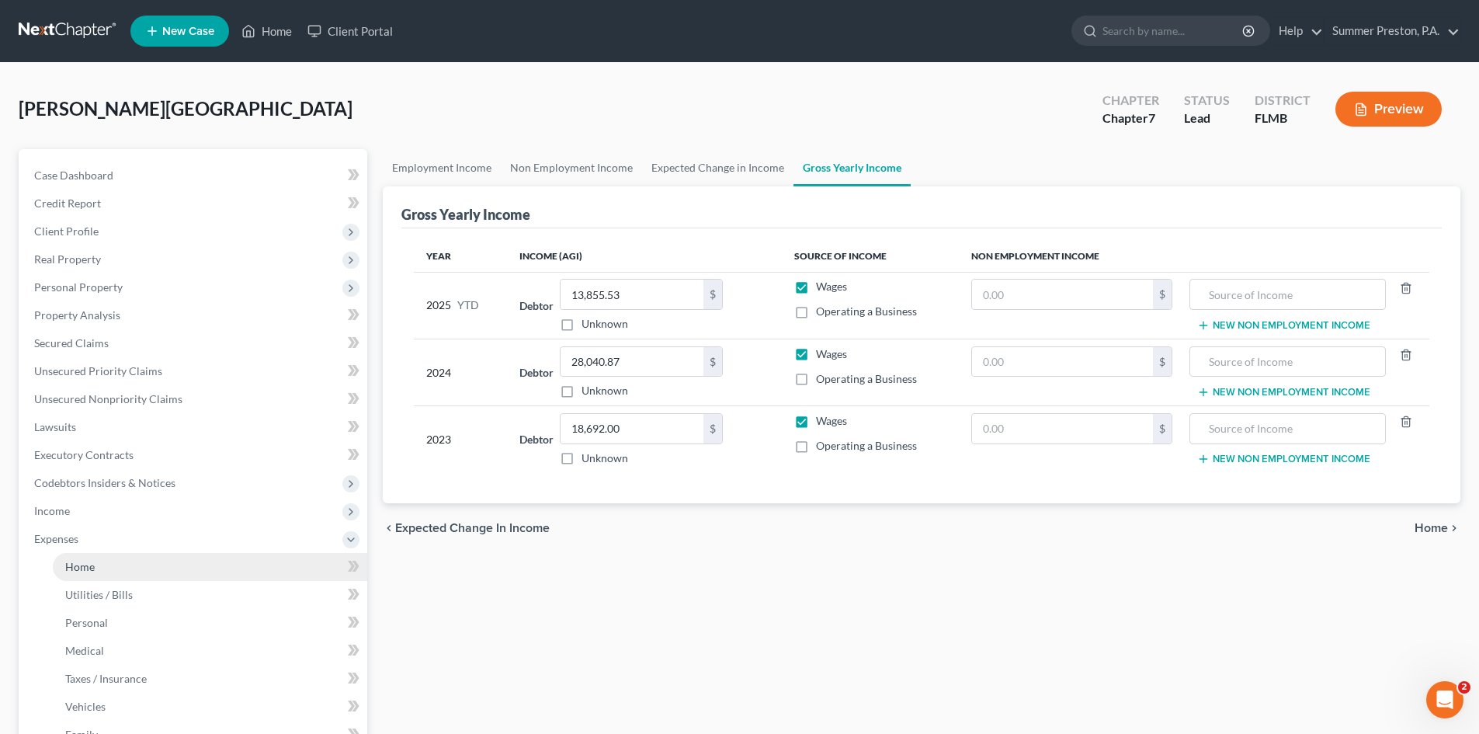
click at [72, 562] on span "Home" at bounding box center [80, 566] width 30 height 13
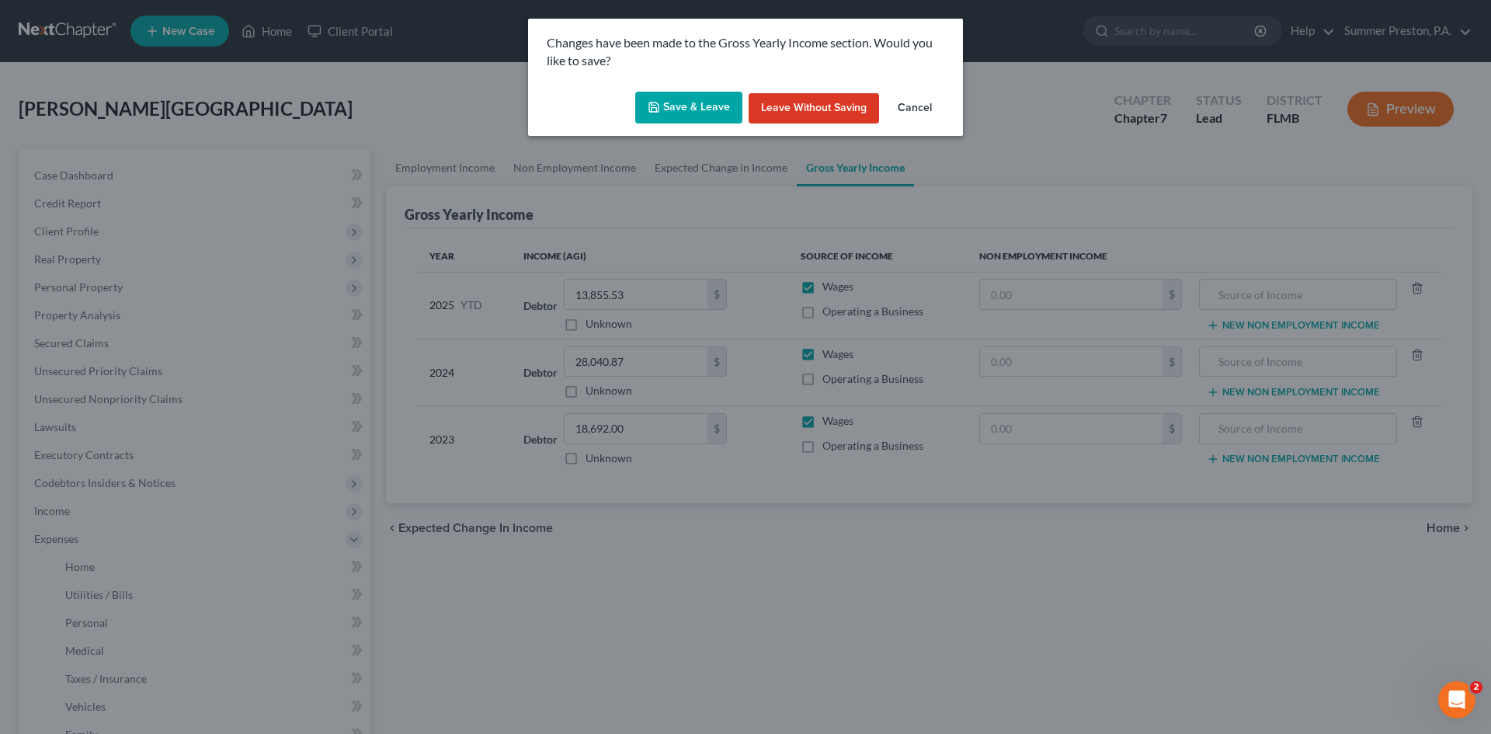
click at [660, 101] on icon "button" at bounding box center [654, 107] width 12 height 12
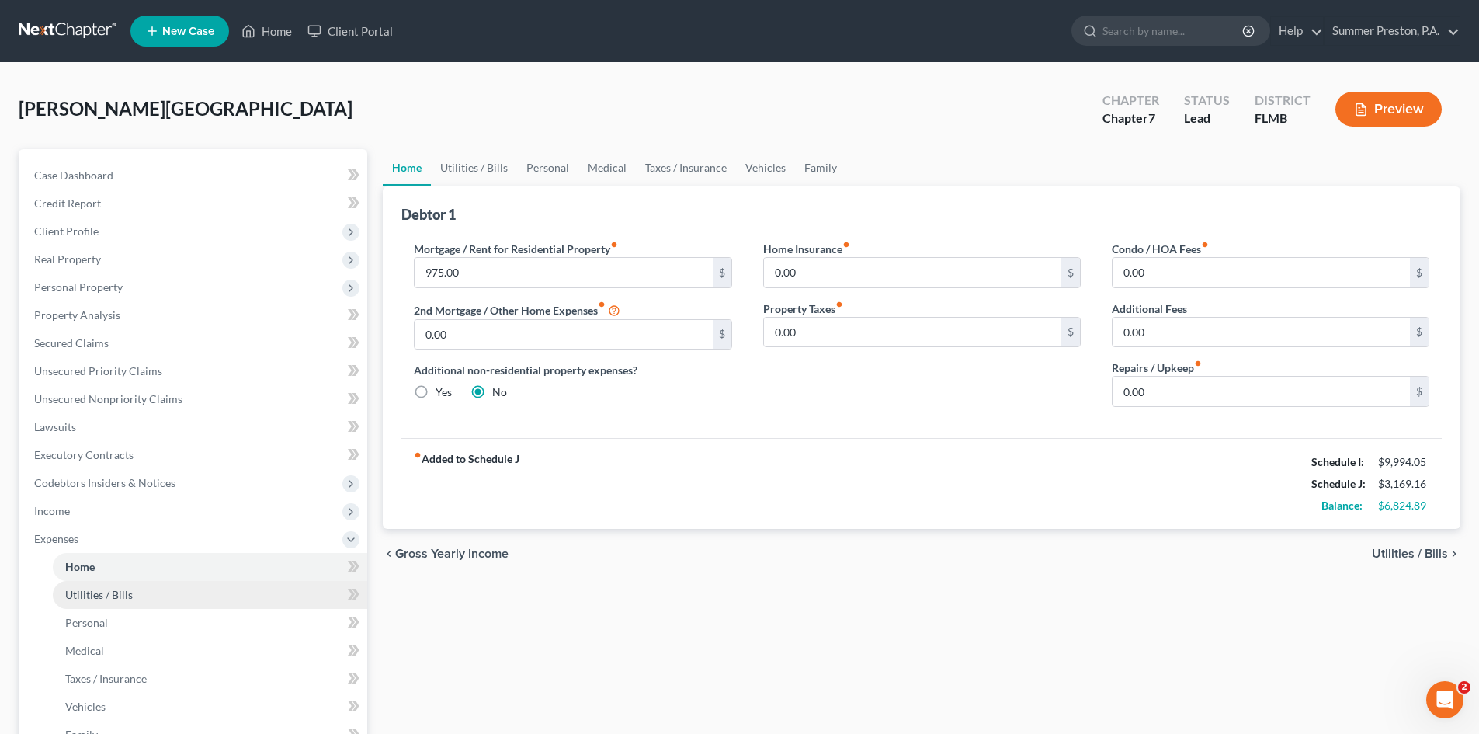
click at [89, 596] on span "Utilities / Bills" at bounding box center [99, 594] width 68 height 13
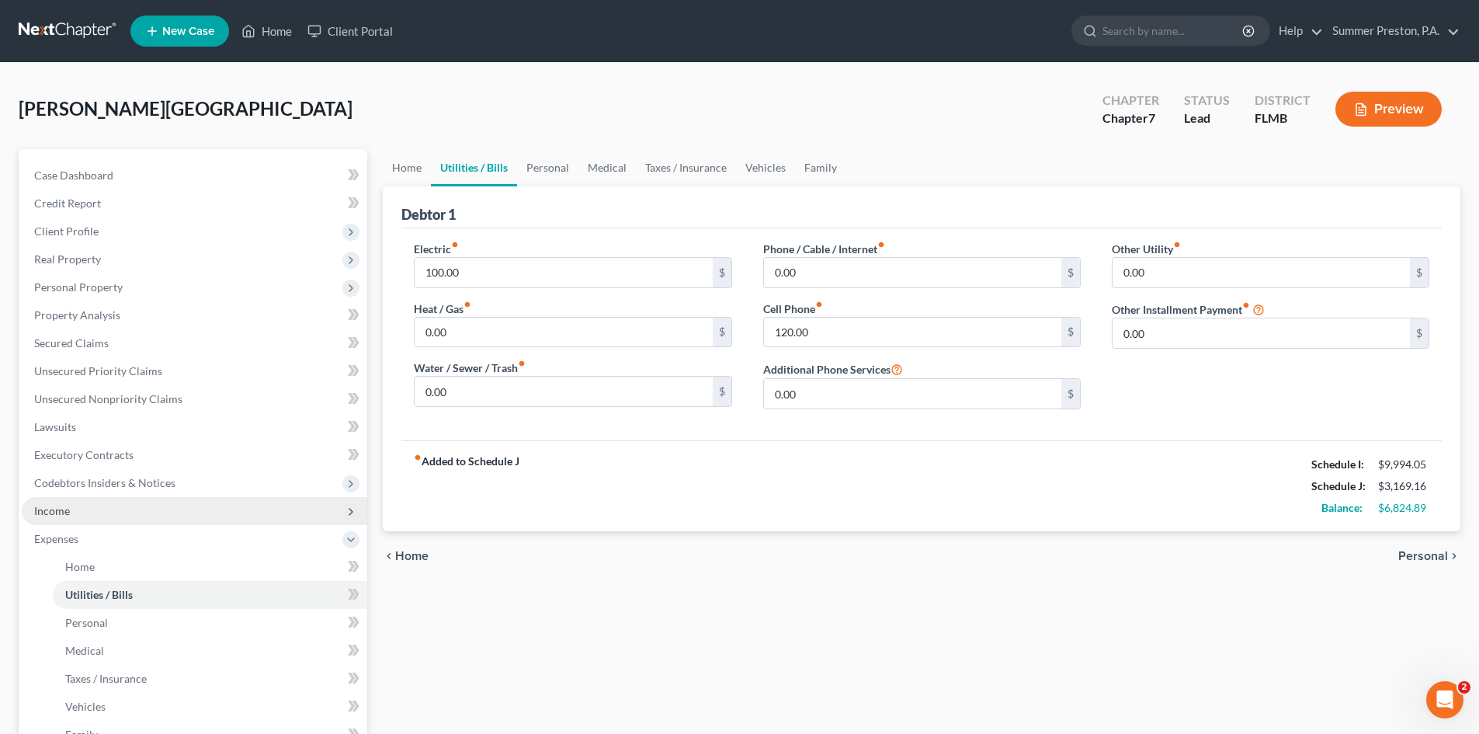
click at [68, 511] on span "Income" at bounding box center [52, 510] width 36 height 13
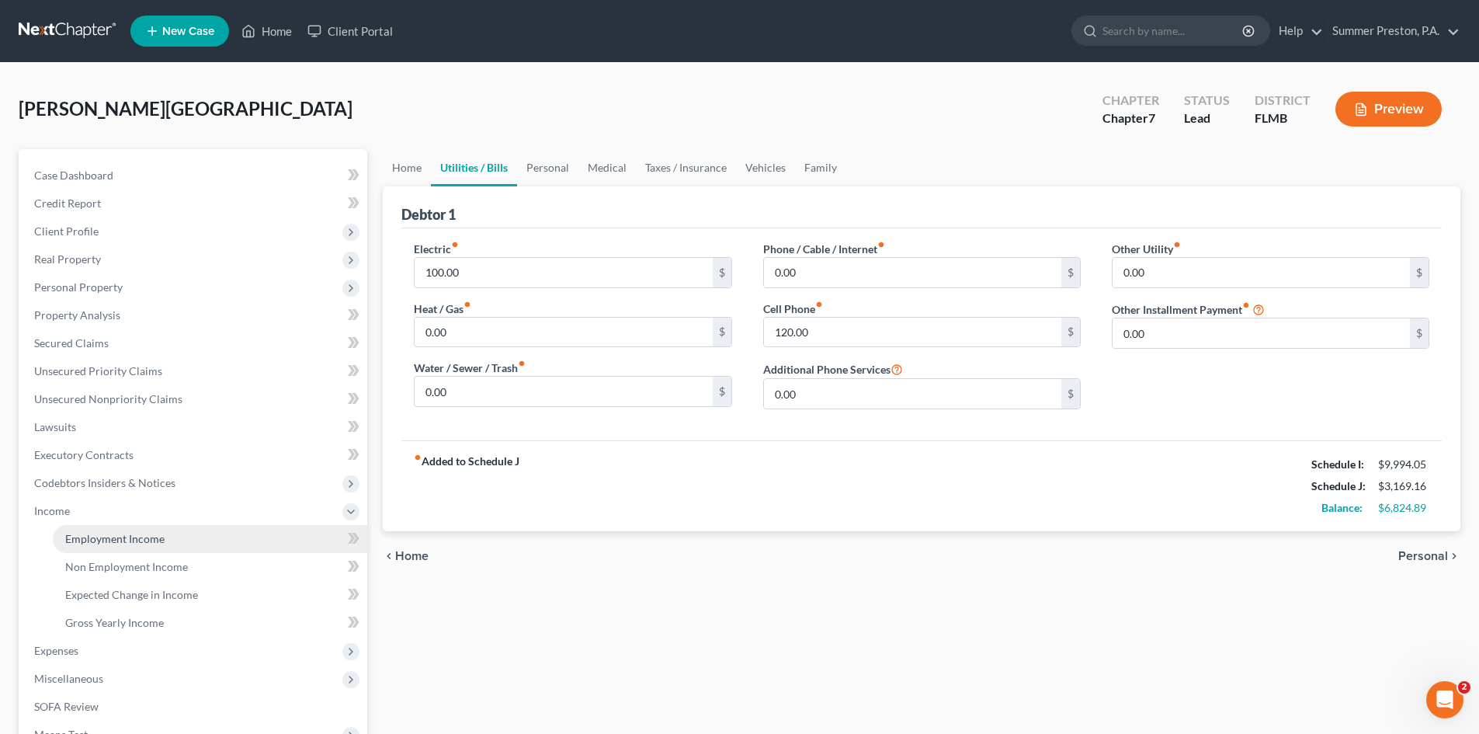
click at [139, 538] on span "Employment Income" at bounding box center [114, 538] width 99 height 13
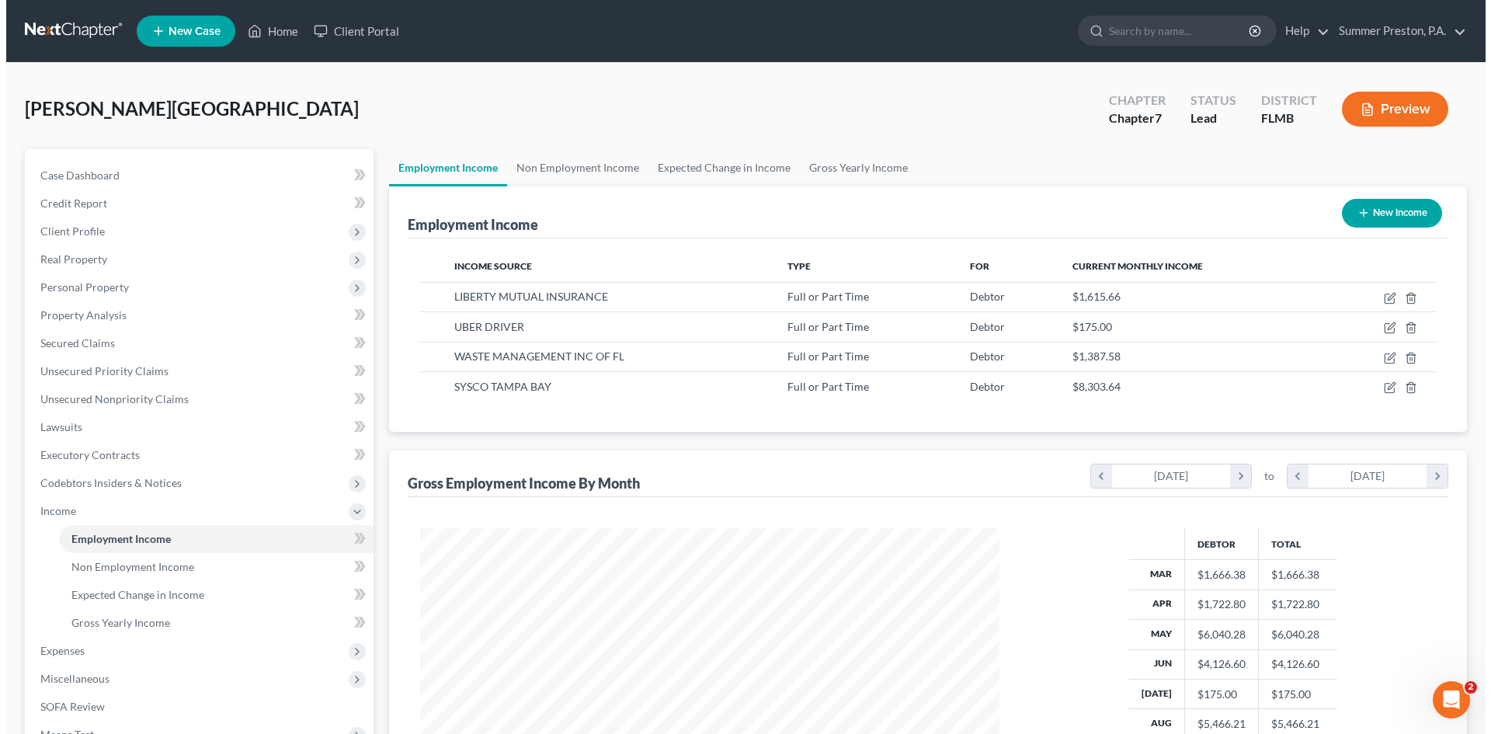
scroll to position [290, 610]
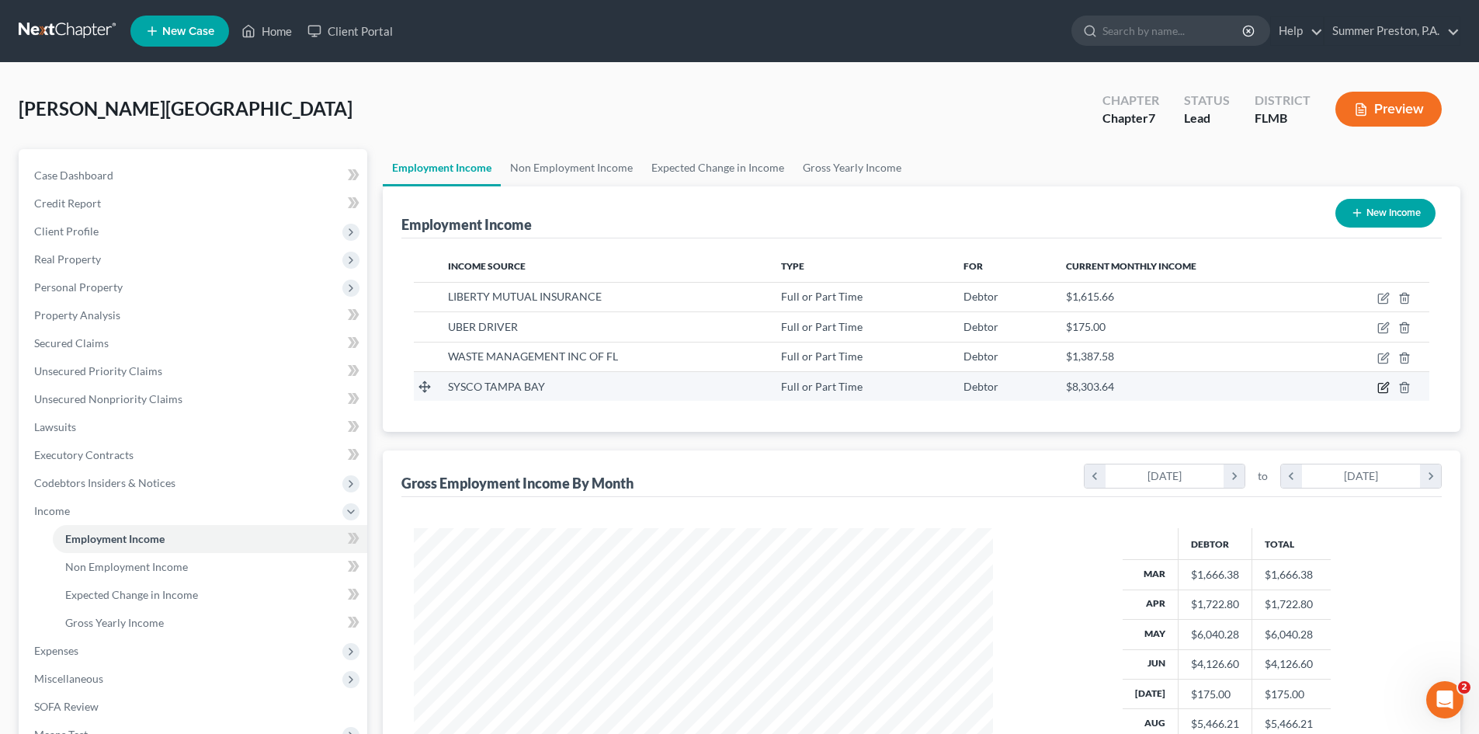
click at [1382, 386] on icon "button" at bounding box center [1384, 387] width 12 height 12
select select "0"
select select "9"
select select "2"
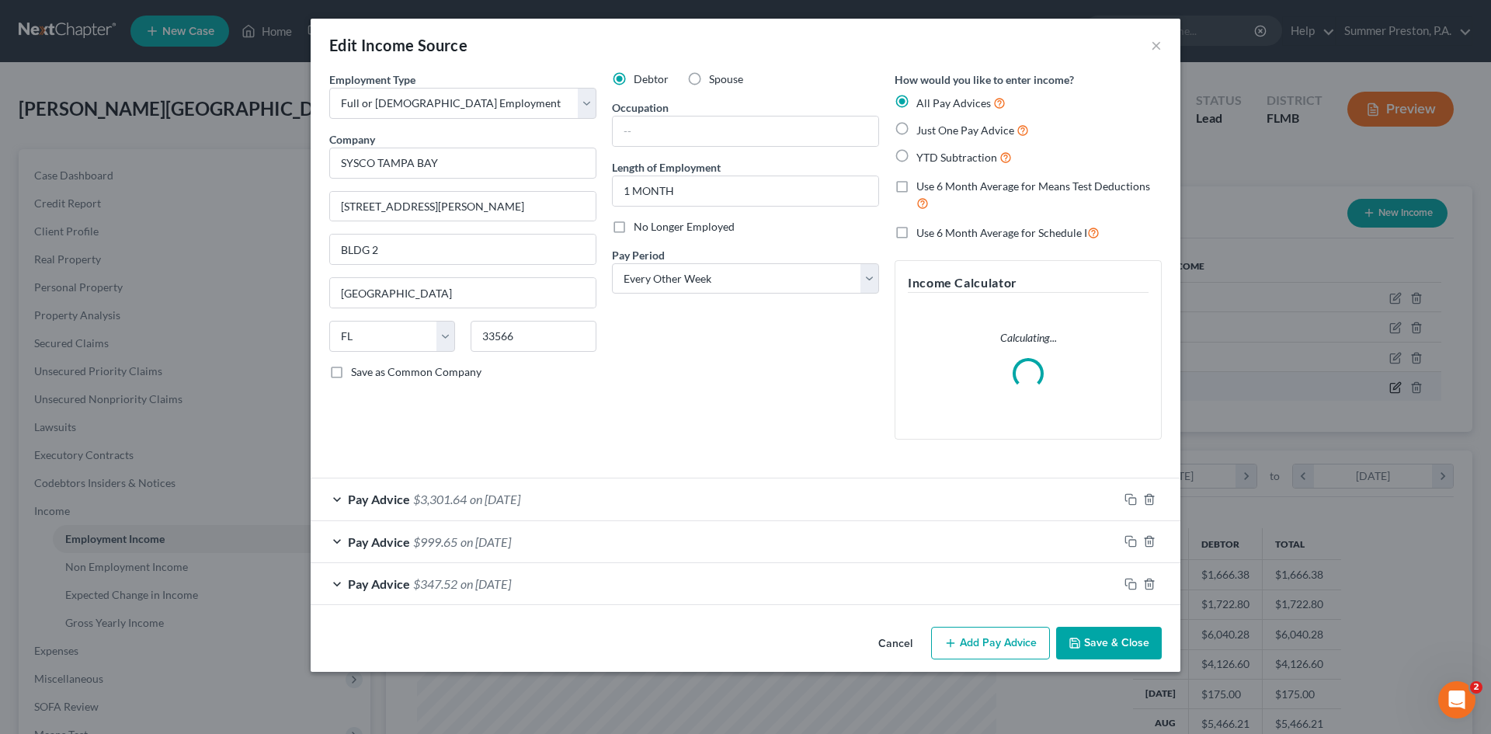
scroll to position [292, 616]
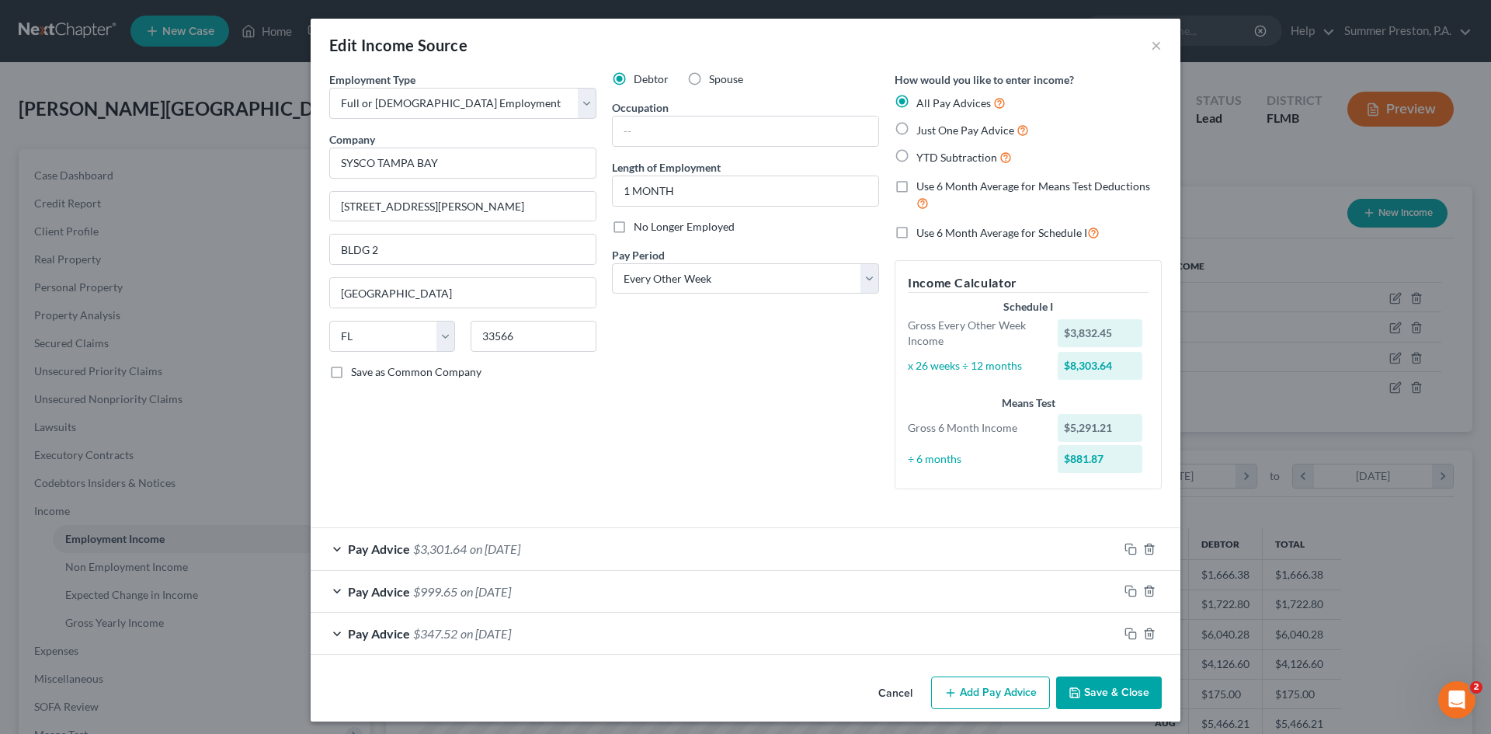
click at [916, 187] on label "Use 6 Month Average for Means Test Deductions" at bounding box center [1038, 195] width 245 height 33
click at [923, 187] on input "Use 6 Month Average for Means Test Deductions" at bounding box center [928, 184] width 10 height 10
checkbox input "true"
